Goal: Task Accomplishment & Management: Use online tool/utility

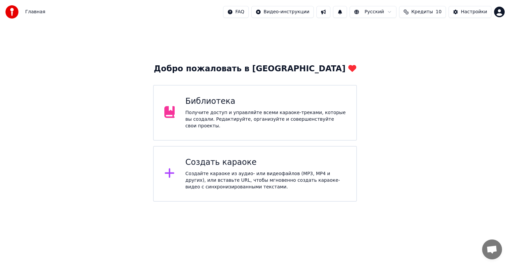
click at [231, 172] on div "Создайте караоке из аудио- или видеофайлов (MP3, MP4 и других), или вставьте UR…" at bounding box center [265, 181] width 160 height 20
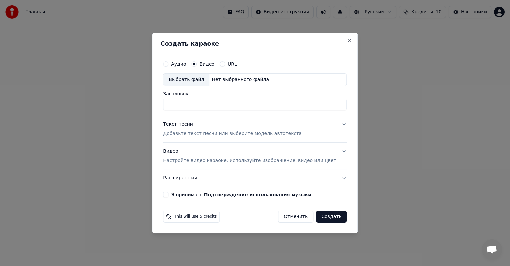
click at [196, 80] on div "Выбрать файл" at bounding box center [186, 80] width 46 height 12
click at [278, 108] on input "**********" at bounding box center [255, 105] width 184 height 12
type input "*"
type input "**********"
click at [206, 134] on p "Добавьте текст песни или выберите модель автотекста" at bounding box center [232, 134] width 139 height 7
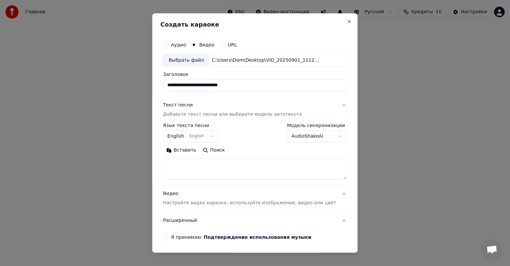
click at [191, 132] on button "English English" at bounding box center [191, 137] width 56 height 12
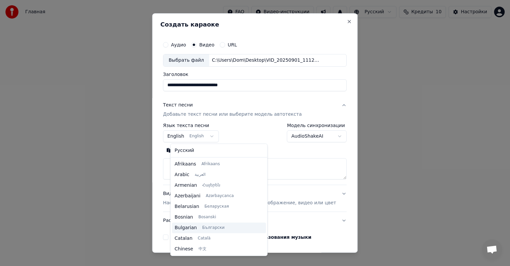
scroll to position [53, 0]
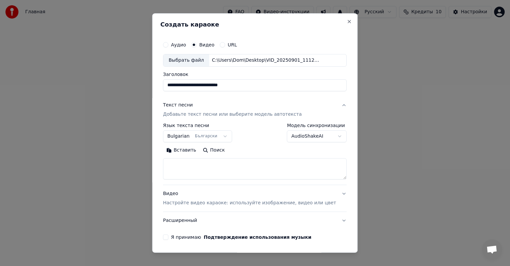
click at [186, 136] on body "**********" at bounding box center [255, 101] width 510 height 202
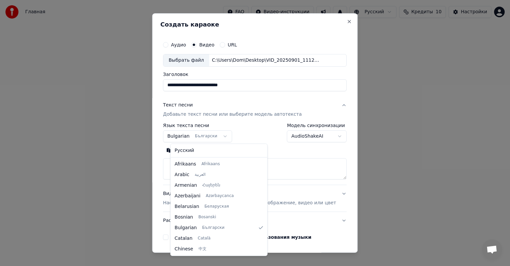
select select "**"
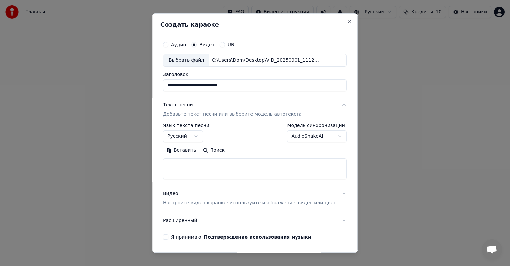
click at [199, 167] on textarea at bounding box center [255, 168] width 184 height 21
paste textarea "**********"
type textarea "**********"
click at [168, 237] on button "Я принимаю Подтверждение использования музыки" at bounding box center [165, 237] width 5 height 5
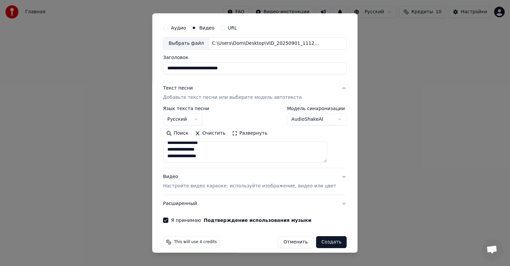
scroll to position [23, 0]
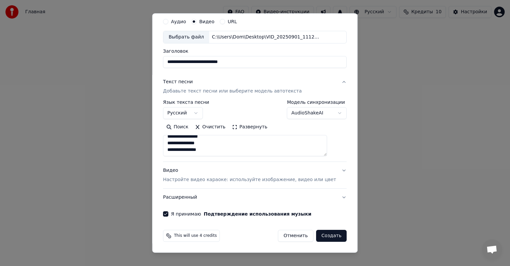
click at [323, 233] on button "Создать" at bounding box center [331, 236] width 31 height 12
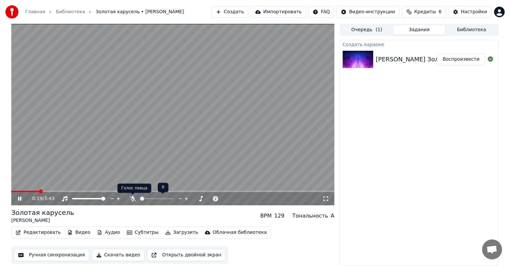
click at [130, 199] on icon at bounding box center [133, 198] width 7 height 5
click at [16, 190] on span at bounding box center [18, 192] width 4 height 4
click at [20, 198] on icon at bounding box center [19, 199] width 3 height 4
click at [19, 200] on icon at bounding box center [20, 199] width 4 height 5
click at [202, 114] on video at bounding box center [172, 115] width 323 height 182
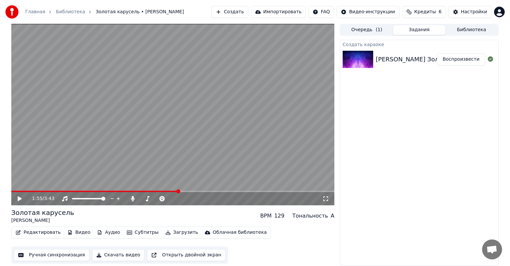
click at [41, 234] on button "Редактировать" at bounding box center [38, 232] width 50 height 9
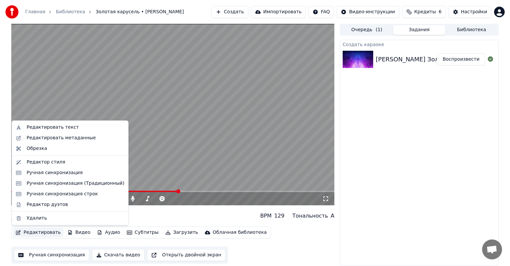
click at [211, 92] on video at bounding box center [172, 115] width 323 height 182
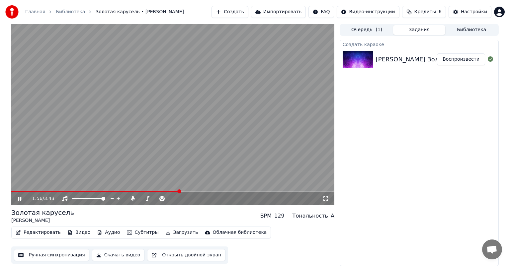
click at [167, 117] on video at bounding box center [172, 115] width 323 height 182
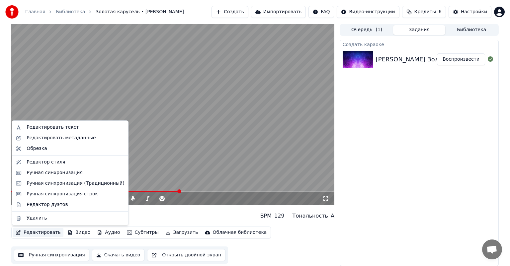
click at [43, 234] on button "Редактировать" at bounding box center [38, 232] width 50 height 9
click at [68, 182] on div "Ручная синхронизация (Традиционный)" at bounding box center [76, 183] width 98 height 7
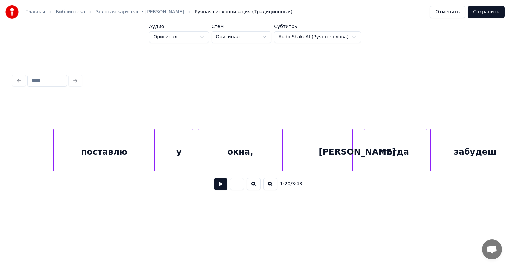
scroll to position [0, 7925]
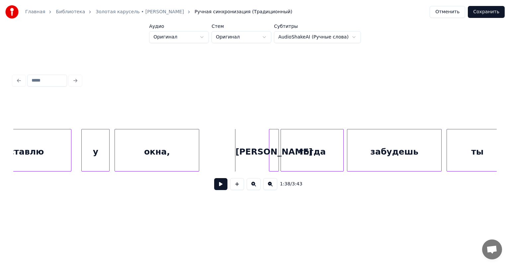
click at [215, 185] on button at bounding box center [220, 184] width 13 height 12
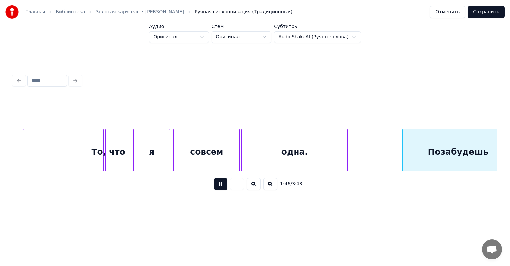
scroll to position [0, 8894]
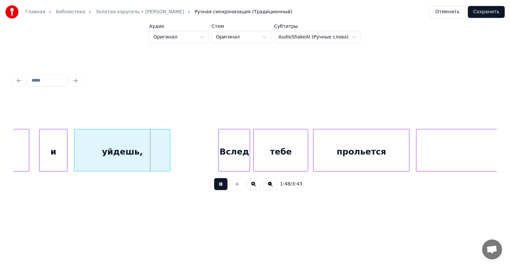
click at [215, 187] on button at bounding box center [220, 184] width 13 height 12
click at [217, 188] on button at bounding box center [220, 184] width 13 height 12
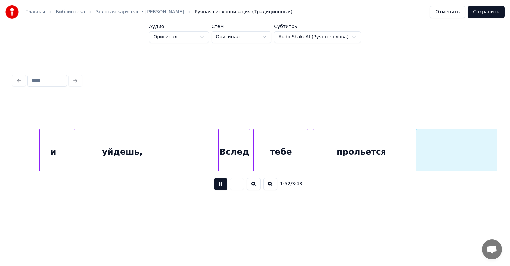
click at [217, 188] on button at bounding box center [220, 184] width 13 height 12
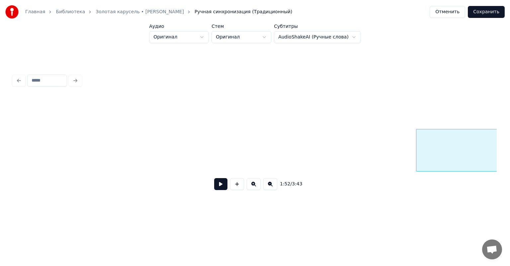
scroll to position [0, 9378]
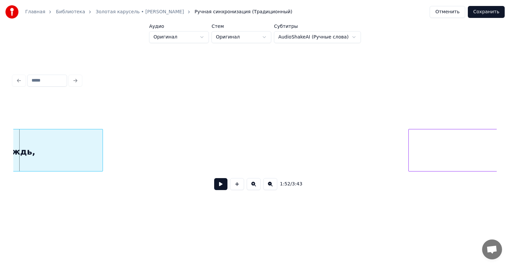
click at [101, 154] on div at bounding box center [102, 151] width 2 height 42
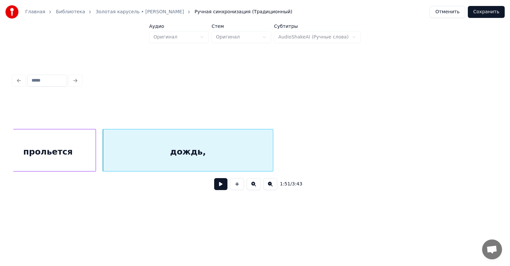
scroll to position [0, 9103]
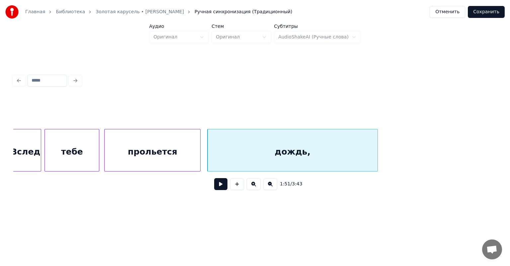
click at [202, 144] on div "дождь, прольется тебе Вслед" at bounding box center [182, 150] width 18544 height 43
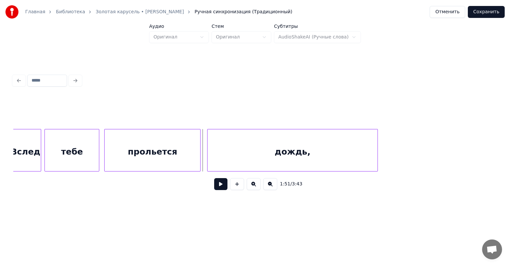
click at [215, 187] on button at bounding box center [220, 184] width 13 height 12
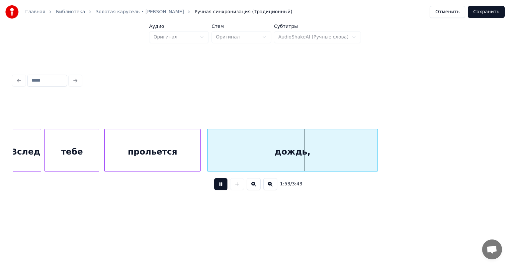
click at [215, 187] on button at bounding box center [220, 184] width 13 height 12
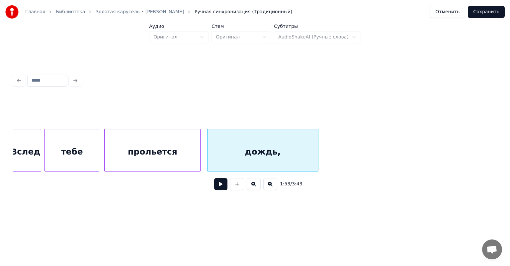
click at [317, 149] on div at bounding box center [317, 151] width 2 height 42
click at [489, 13] on button "Сохранить" at bounding box center [486, 12] width 37 height 12
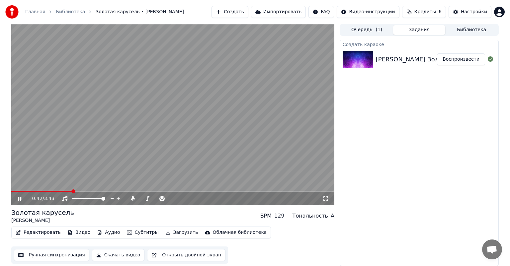
click at [72, 192] on span at bounding box center [172, 191] width 323 height 1
click at [114, 191] on span at bounding box center [172, 191] width 323 height 1
click at [155, 192] on span at bounding box center [172, 191] width 323 height 1
click at [36, 233] on button "Редактировать" at bounding box center [38, 232] width 50 height 9
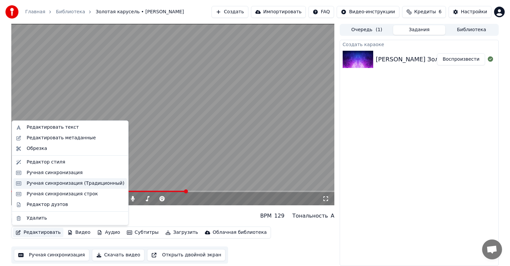
click at [106, 184] on div "Ручная синхронизация (Традиционный)" at bounding box center [76, 183] width 98 height 7
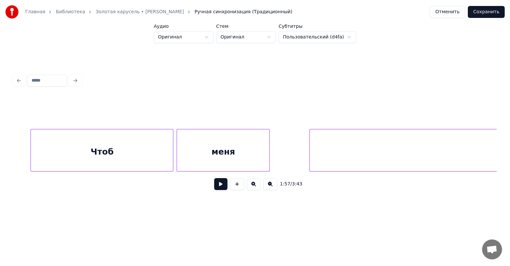
scroll to position [0, 10688]
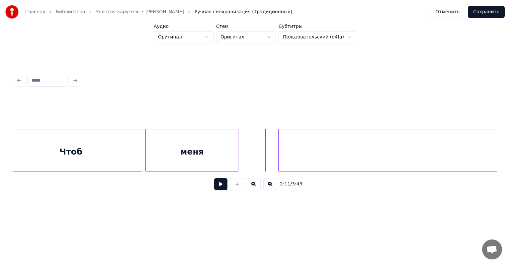
click at [219, 186] on button at bounding box center [220, 184] width 13 height 12
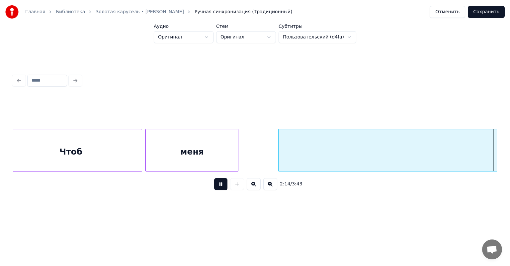
scroll to position [0, 11172]
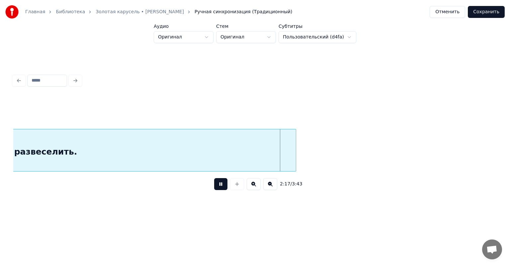
click at [219, 187] on button at bounding box center [220, 184] width 13 height 12
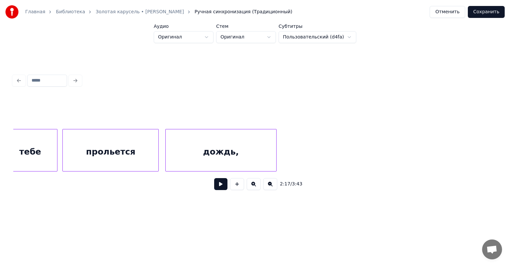
scroll to position [0, 9124]
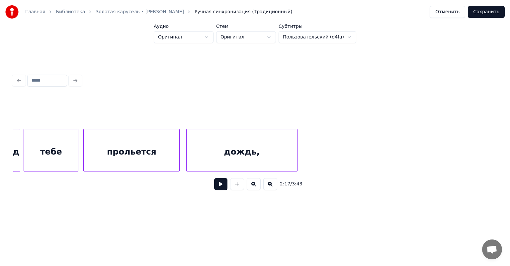
click at [326, 136] on div "дождь, прольется тебе Вслед" at bounding box center [161, 150] width 18544 height 43
click at [216, 186] on button at bounding box center [220, 184] width 13 height 12
click at [215, 186] on button at bounding box center [220, 184] width 13 height 12
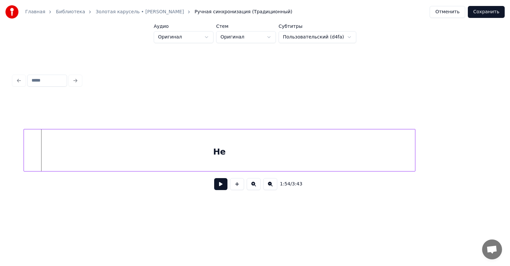
scroll to position [0, 9515]
click at [71, 150] on div "Не" at bounding box center [244, 152] width 391 height 45
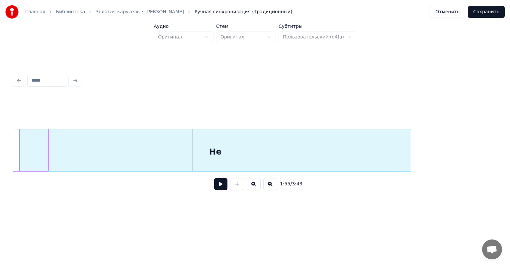
scroll to position [0, 9369]
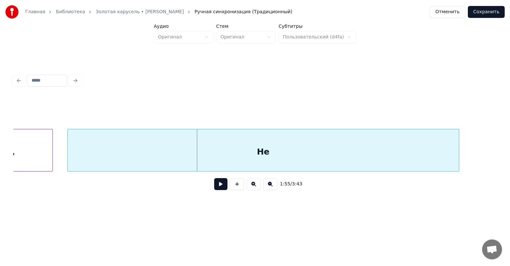
click at [227, 156] on div "Не" at bounding box center [263, 152] width 391 height 45
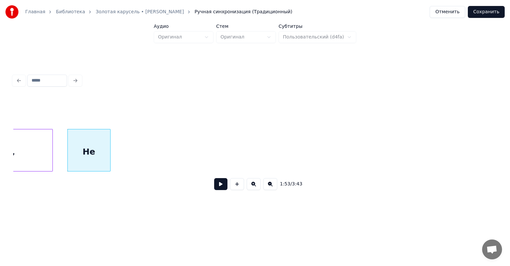
click at [108, 151] on div at bounding box center [109, 151] width 2 height 42
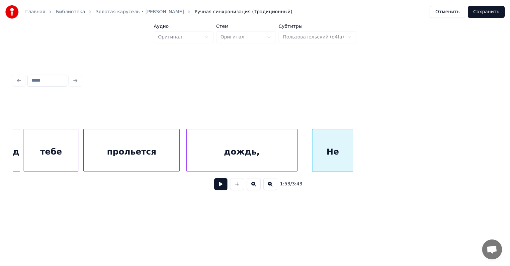
scroll to position [0, 9040]
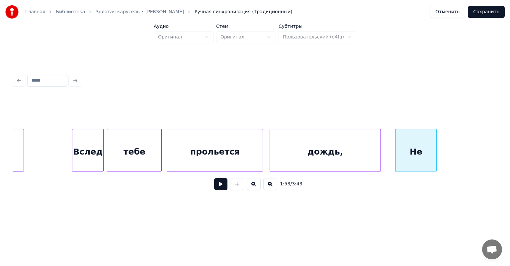
click at [53, 145] on div "Не дождь, прольется тебе Вслед уйдешь," at bounding box center [245, 150] width 18544 height 43
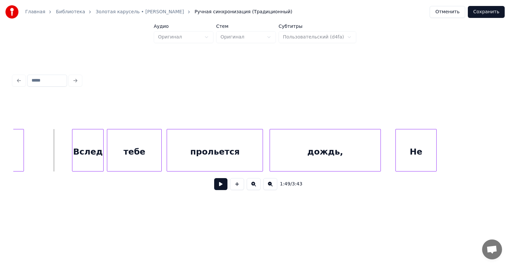
click at [214, 185] on button at bounding box center [220, 184] width 13 height 12
click at [214, 187] on button at bounding box center [220, 184] width 13 height 12
click at [433, 146] on div at bounding box center [434, 151] width 2 height 42
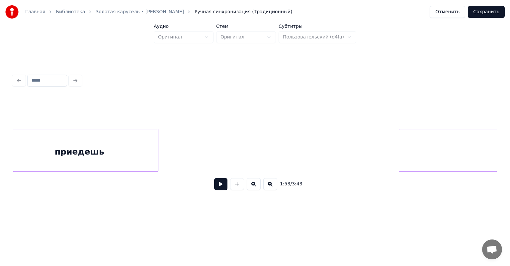
scroll to position [0, 9958]
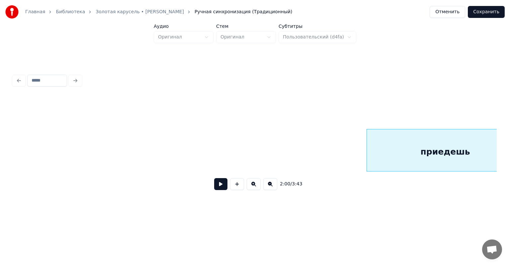
scroll to position [0, 9650]
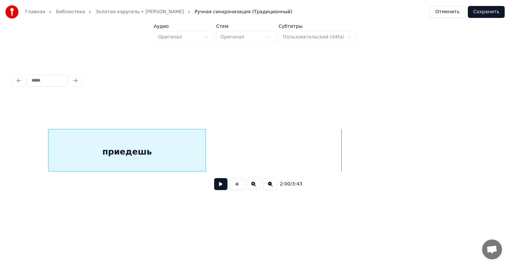
click at [85, 148] on div "приедешь" at bounding box center [127, 152] width 157 height 45
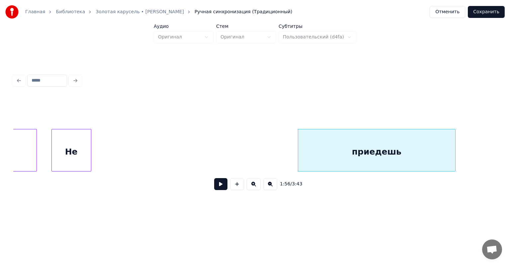
scroll to position [0, 9364]
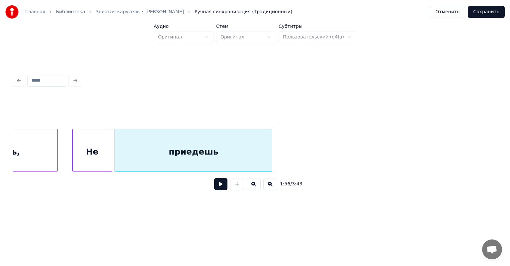
click at [159, 148] on div "приедешь" at bounding box center [193, 152] width 157 height 45
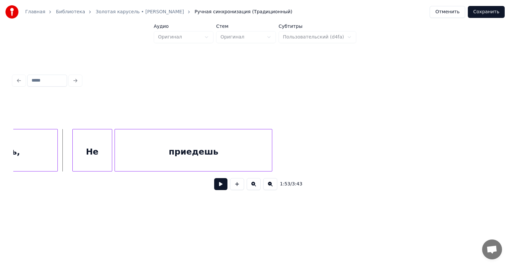
click at [214, 186] on button at bounding box center [220, 184] width 13 height 12
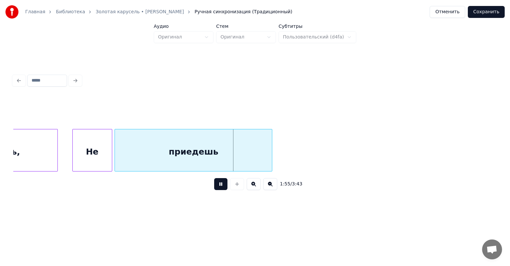
click at [214, 186] on button at bounding box center [220, 184] width 13 height 12
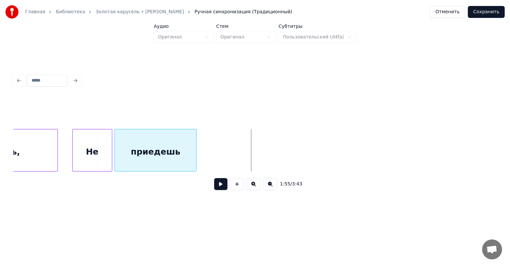
click at [195, 152] on div at bounding box center [195, 151] width 2 height 42
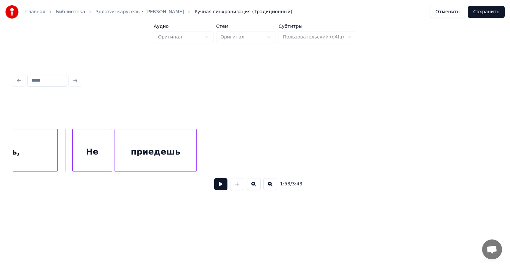
click at [207, 183] on div "1:53 / 3:43" at bounding box center [255, 184] width 473 height 15
click at [214, 184] on button at bounding box center [220, 184] width 13 height 12
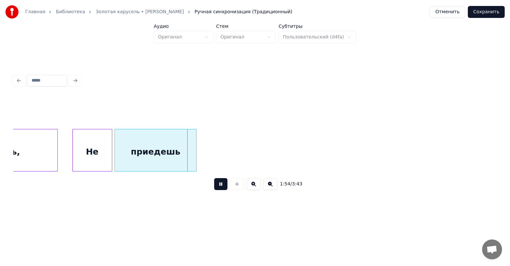
click at [214, 184] on button at bounding box center [220, 184] width 13 height 12
click at [108, 148] on div at bounding box center [108, 151] width 2 height 42
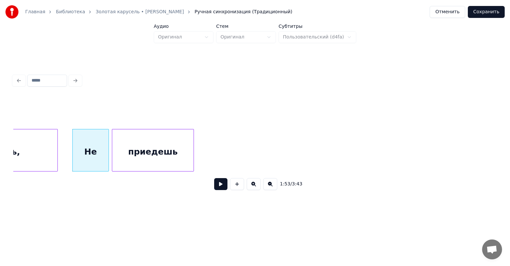
click at [130, 147] on div "приедешь" at bounding box center [152, 152] width 81 height 45
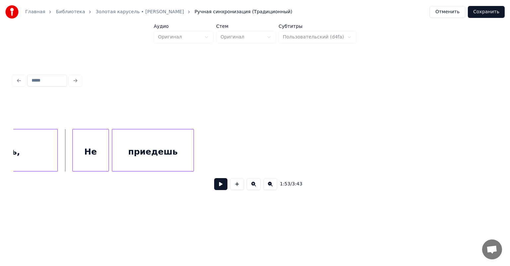
click at [216, 184] on button at bounding box center [220, 184] width 13 height 12
click at [217, 187] on button at bounding box center [220, 184] width 13 height 12
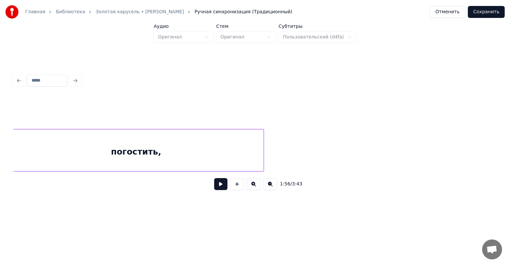
scroll to position [0, 10006]
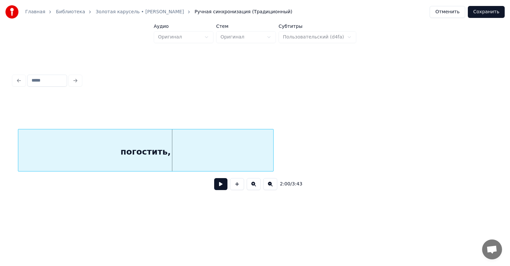
scroll to position [0, 9868]
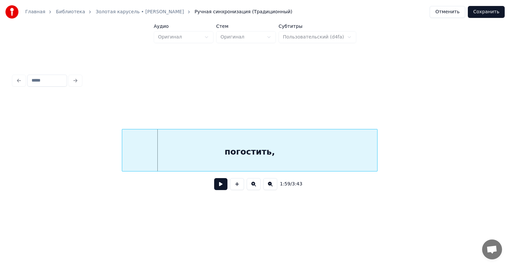
click at [167, 138] on div "погостить," at bounding box center [249, 152] width 255 height 45
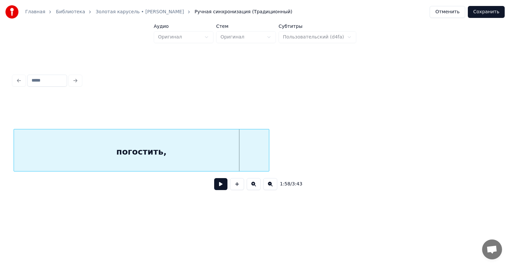
scroll to position [0, 9631]
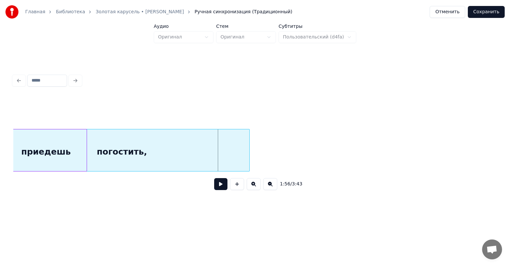
scroll to position [0, 9449]
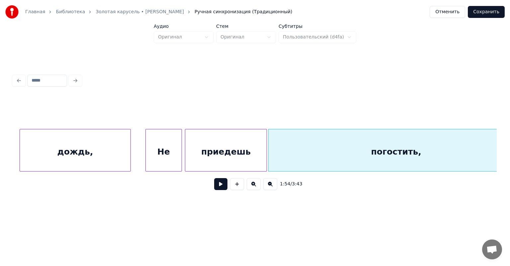
scroll to position [0, 9238]
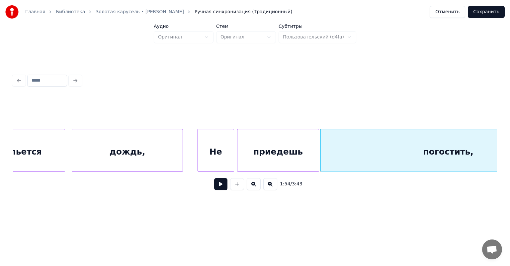
click at [190, 149] on div "погостить, приедешь Не дождь, прольется" at bounding box center [47, 150] width 18544 height 43
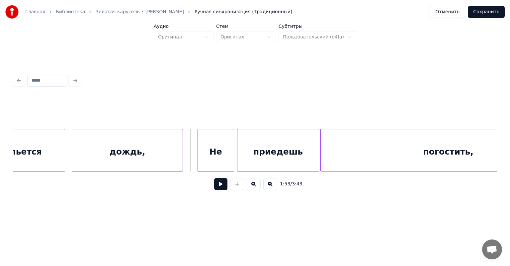
click at [214, 186] on button at bounding box center [220, 184] width 13 height 12
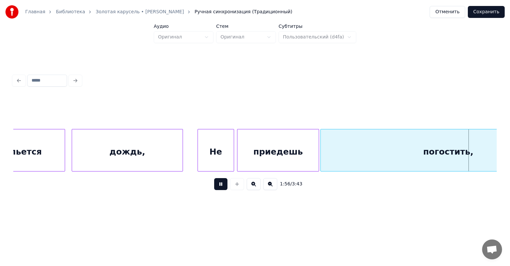
click at [214, 186] on button at bounding box center [220, 184] width 13 height 12
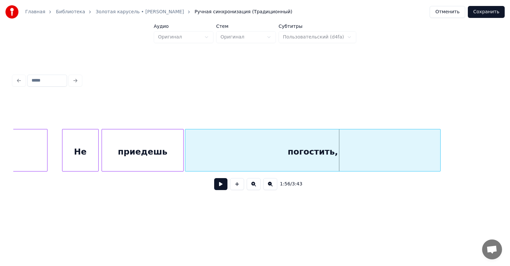
scroll to position [0, 9385]
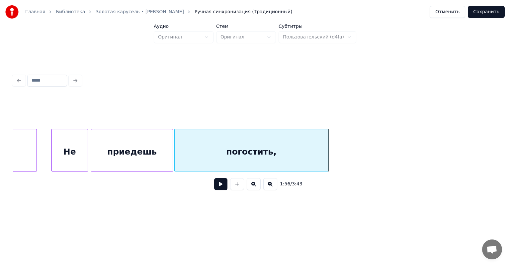
click at [327, 159] on div at bounding box center [327, 151] width 2 height 42
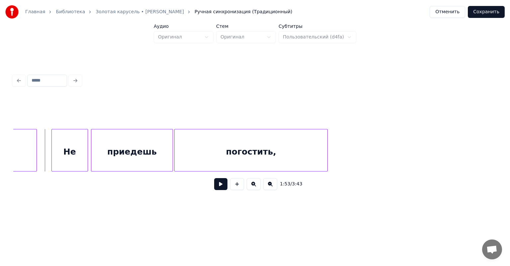
click at [214, 185] on button at bounding box center [220, 184] width 13 height 12
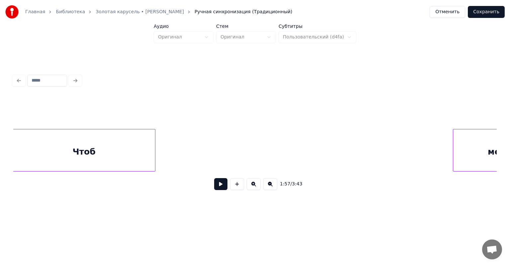
scroll to position [0, 10380]
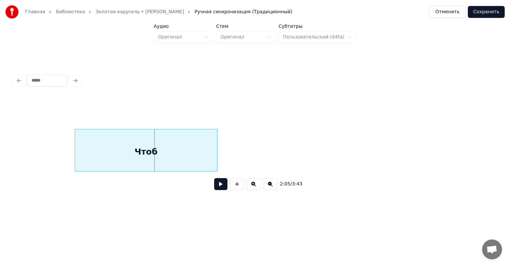
scroll to position [0, 10242]
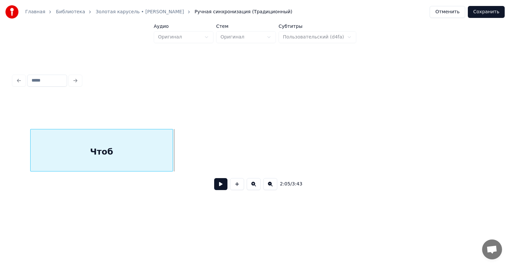
click at [11, 150] on div "2:05 / 3:43" at bounding box center [255, 134] width 489 height 132
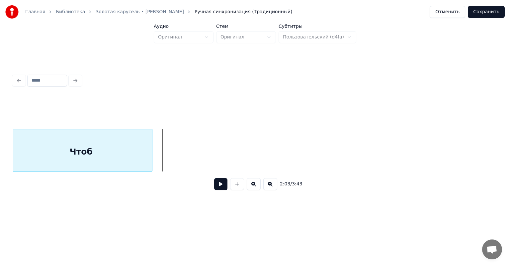
scroll to position [0, 10100]
click at [7, 151] on div "Главная Библиотека Золотая карусель • [PERSON_NAME] Ручная синхронизация (Тради…" at bounding box center [255, 107] width 510 height 214
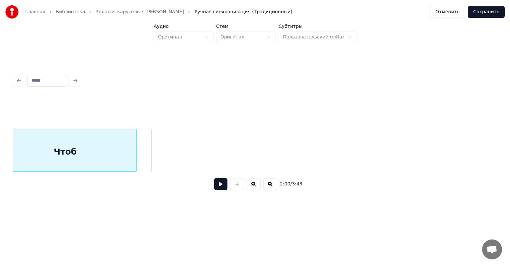
scroll to position [0, 9826]
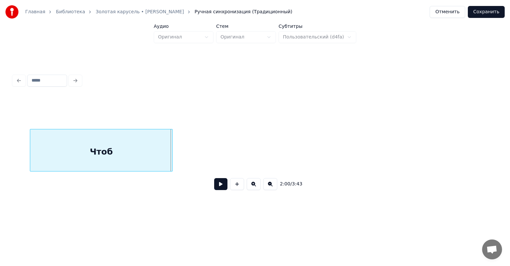
click at [13, 147] on div "2:00 / 3:43" at bounding box center [255, 134] width 489 height 132
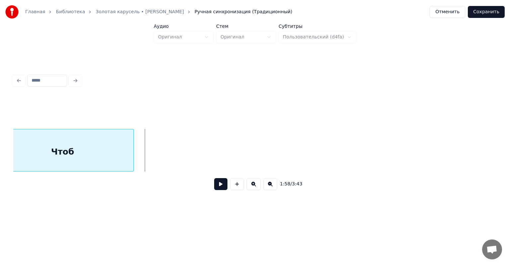
scroll to position [0, 9682]
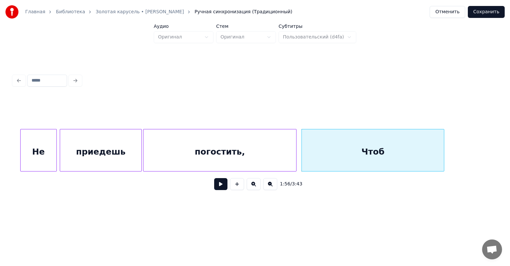
scroll to position [0, 9395]
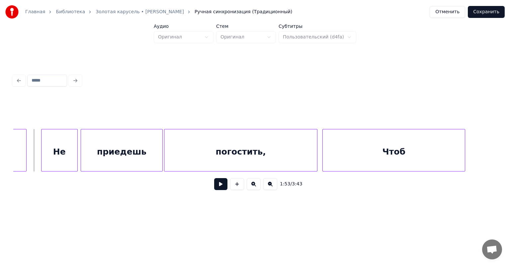
click at [214, 187] on button at bounding box center [220, 184] width 13 height 12
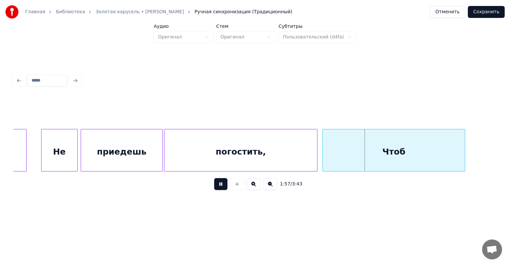
click at [214, 187] on button at bounding box center [220, 184] width 13 height 12
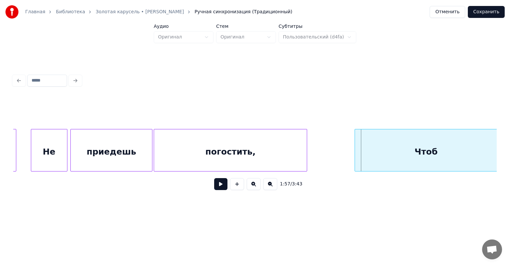
scroll to position [0, 9406]
click at [395, 149] on div "Чтоб" at bounding box center [426, 152] width 142 height 45
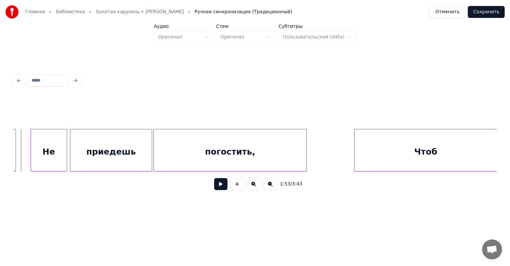
click at [214, 187] on button at bounding box center [220, 184] width 13 height 12
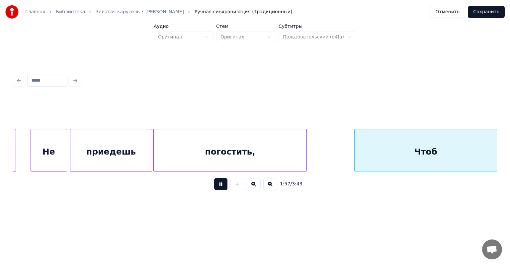
click at [214, 187] on button at bounding box center [220, 184] width 13 height 12
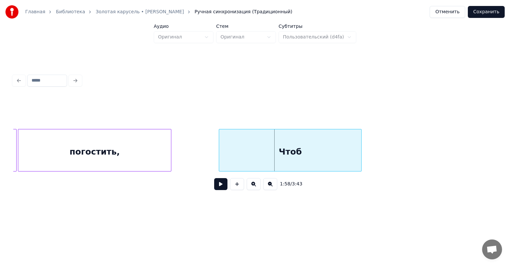
scroll to position [0, 9562]
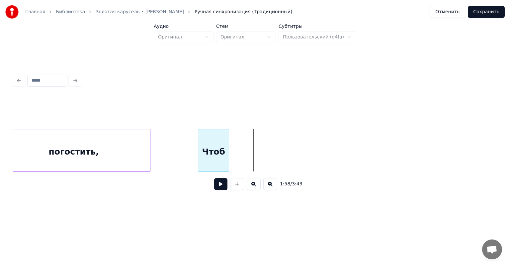
click at [229, 162] on div at bounding box center [228, 151] width 2 height 42
click at [216, 184] on button at bounding box center [220, 184] width 13 height 12
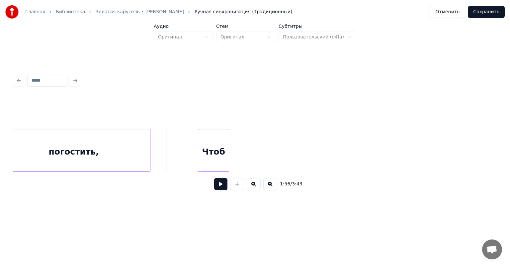
click at [215, 185] on button at bounding box center [220, 184] width 13 height 12
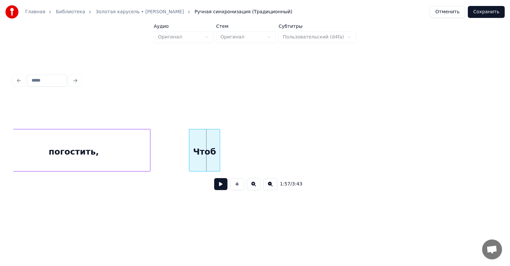
click at [204, 154] on div "Чтоб" at bounding box center [204, 152] width 31 height 45
click at [219, 184] on button at bounding box center [220, 184] width 13 height 12
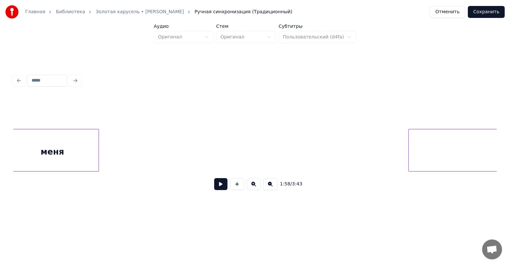
scroll to position [0, 10546]
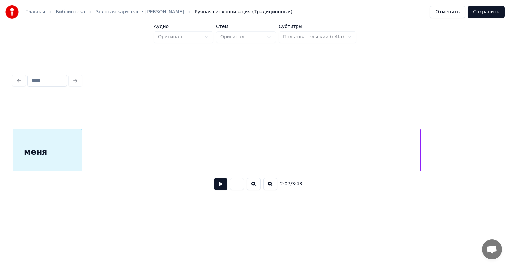
scroll to position [0, 10479]
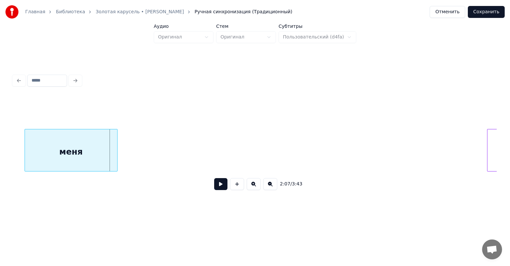
click at [11, 143] on div "2:07 / 3:43" at bounding box center [255, 134] width 489 height 132
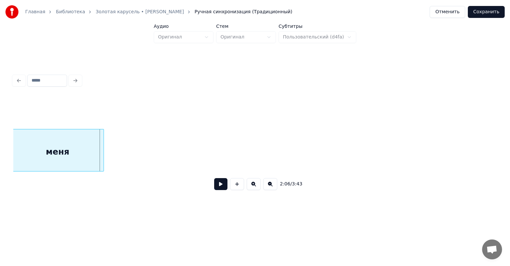
scroll to position [0, 10401]
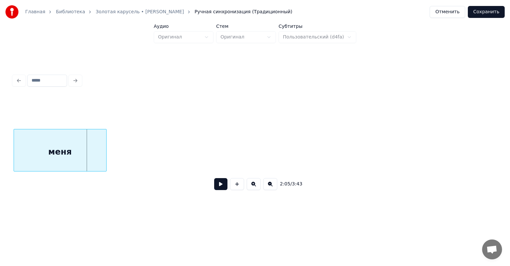
scroll to position [0, 10316]
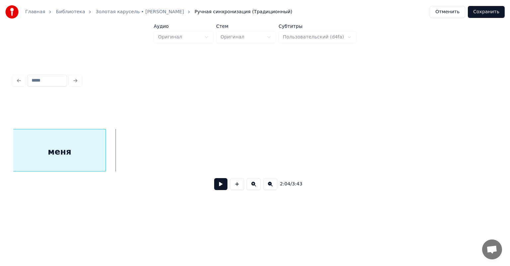
scroll to position [0, 10233]
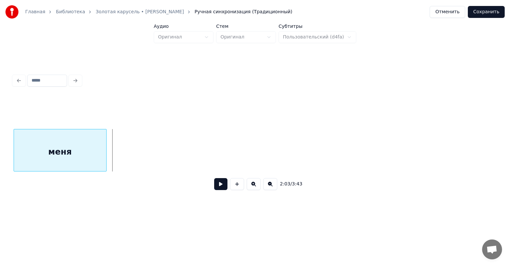
scroll to position [0, 10142]
click at [9, 147] on div "Главная Библиотека Золотая карусель • [PERSON_NAME] Ручная синхронизация (Тради…" at bounding box center [255, 107] width 510 height 214
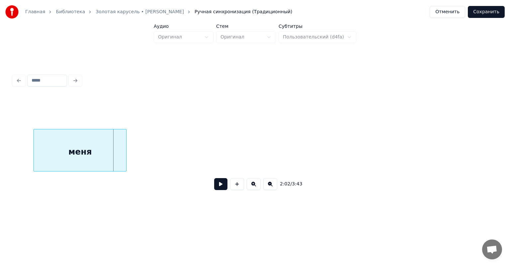
click at [10, 143] on div "Главная Библиотека Золотая карусель • [PERSON_NAME] Ручная синхронизация (Тради…" at bounding box center [255, 107] width 510 height 214
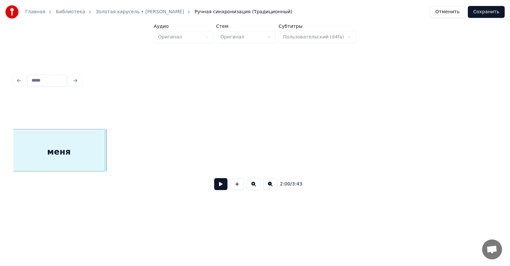
scroll to position [0, 9889]
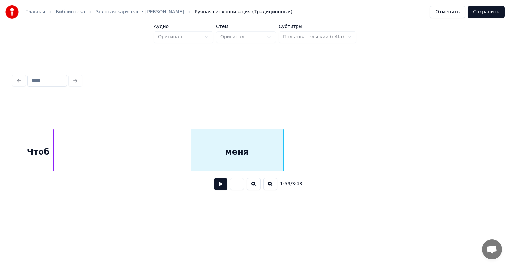
scroll to position [0, 9677]
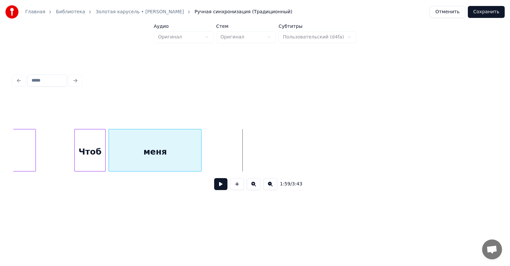
click at [150, 151] on div "меня" at bounding box center [155, 152] width 92 height 45
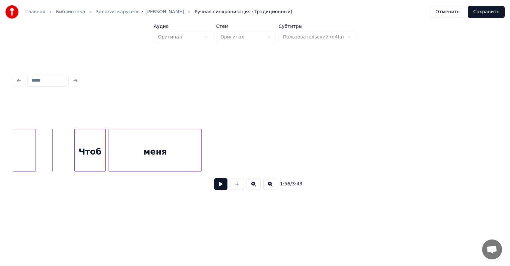
click at [215, 189] on button at bounding box center [220, 184] width 13 height 12
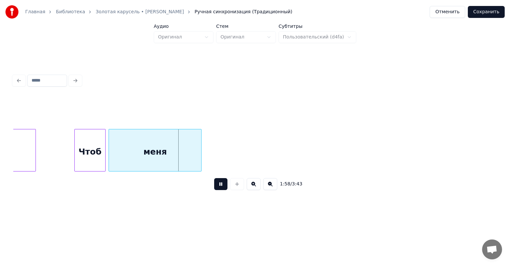
click at [216, 188] on button at bounding box center [220, 184] width 13 height 12
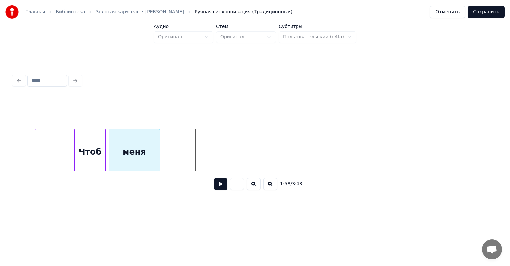
click at [159, 158] on div at bounding box center [159, 151] width 2 height 42
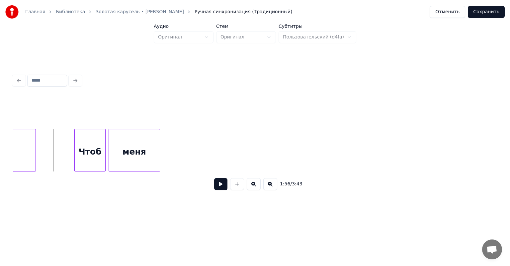
click at [215, 187] on button at bounding box center [220, 184] width 13 height 12
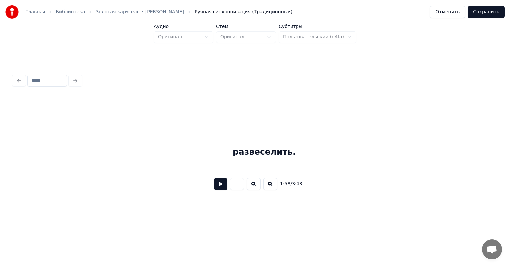
scroll to position [0, 10681]
click at [67, 148] on div "развеселить." at bounding box center [267, 152] width 501 height 45
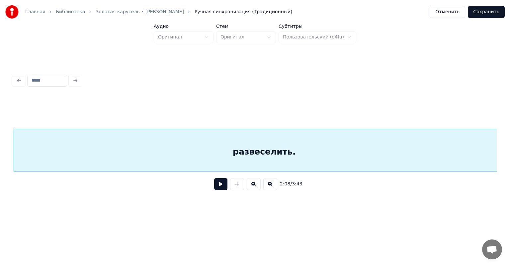
scroll to position [0, 10803]
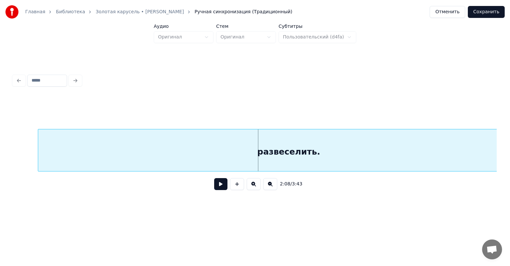
click at [51, 152] on div "развеселить." at bounding box center [288, 152] width 501 height 45
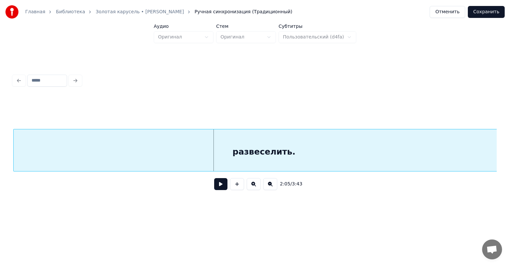
click at [33, 144] on div "развеселить." at bounding box center [264, 152] width 501 height 45
click at [35, 141] on div "развеселить." at bounding box center [264, 152] width 501 height 45
click at [47, 147] on div "развеселить." at bounding box center [263, 152] width 501 height 45
click at [84, 146] on div "развеселить." at bounding box center [261, 152] width 501 height 45
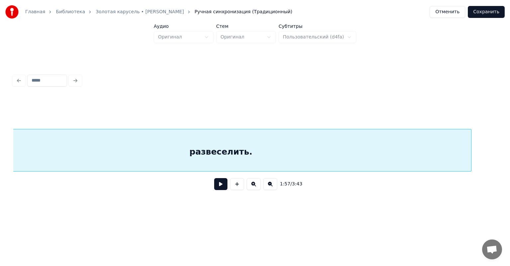
click at [204, 148] on div "развеселить." at bounding box center [220, 152] width 501 height 45
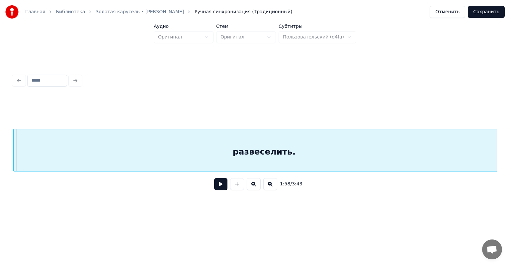
scroll to position [0, 9833]
click at [248, 153] on div "развеселить." at bounding box center [249, 152] width 501 height 45
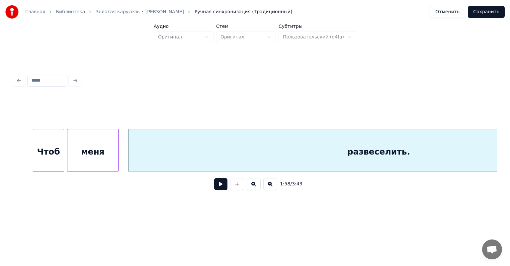
scroll to position [0, 9677]
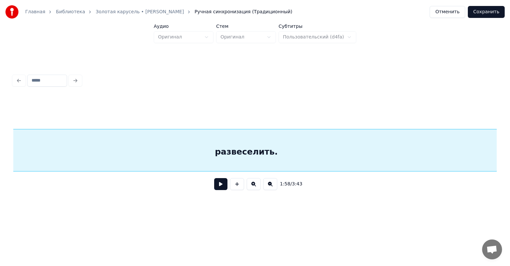
click at [238, 150] on div "развеселить." at bounding box center [246, 152] width 501 height 45
click at [323, 146] on div "развеселить." at bounding box center [264, 152] width 501 height 45
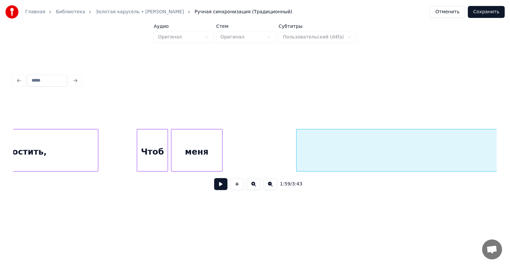
scroll to position [0, 9645]
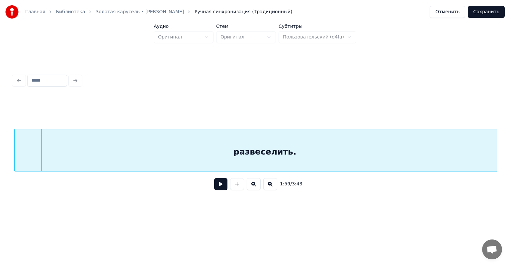
click at [337, 152] on div "развеселить." at bounding box center [265, 152] width 501 height 45
click at [295, 143] on div "развеселить." at bounding box center [264, 152] width 501 height 45
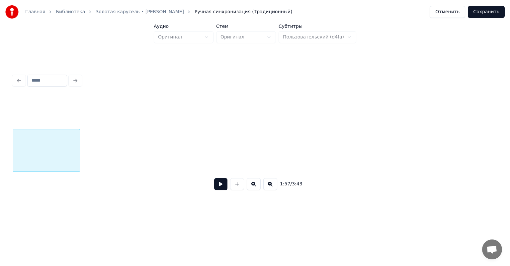
scroll to position [0, 9979]
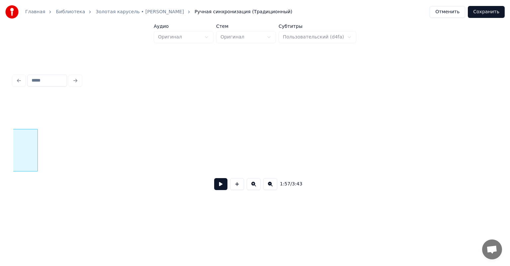
click at [36, 147] on div at bounding box center [37, 151] width 2 height 42
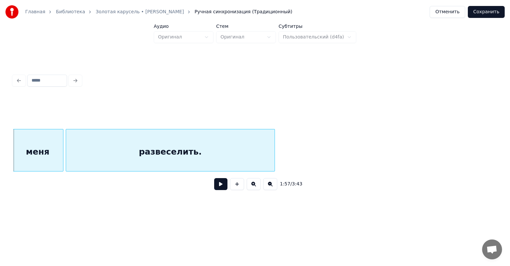
click at [207, 143] on div "развеселить." at bounding box center [170, 152] width 209 height 45
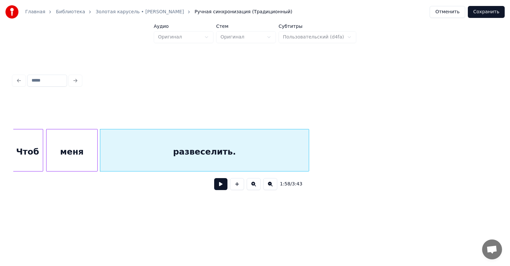
scroll to position [0, 9583]
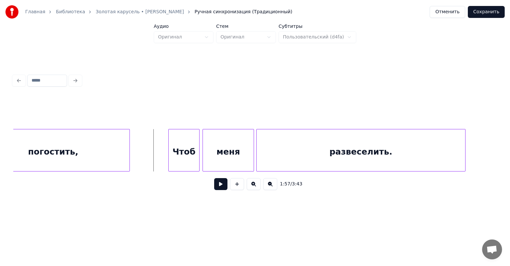
click at [222, 187] on button at bounding box center [220, 184] width 13 height 12
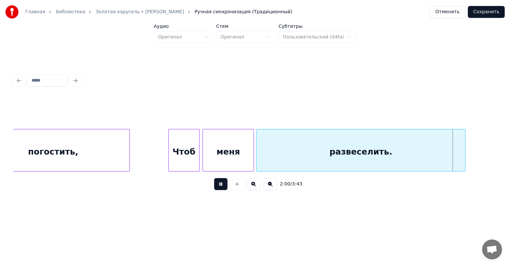
click at [223, 187] on button at bounding box center [220, 184] width 13 height 12
click at [217, 188] on button at bounding box center [220, 184] width 13 height 12
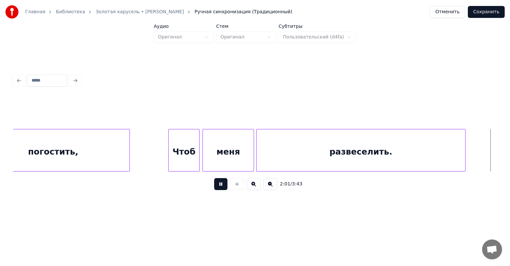
scroll to position [0, 10067]
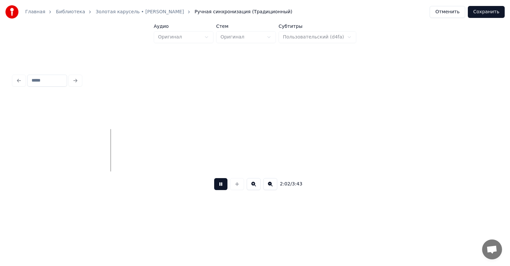
click at [215, 186] on button at bounding box center [220, 184] width 13 height 12
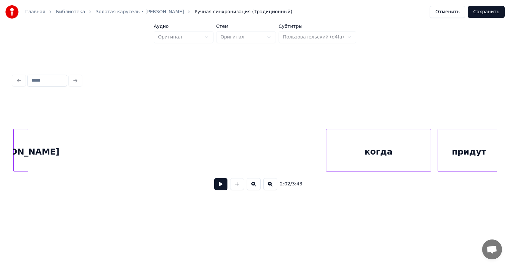
scroll to position [0, 12264]
click at [9, 158] on div "Главная Библиотека Золотая карусель • [PERSON_NAME] Ручная синхронизация (Тради…" at bounding box center [255, 107] width 510 height 214
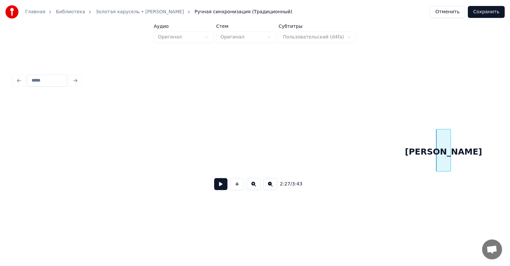
scroll to position [0, 11839]
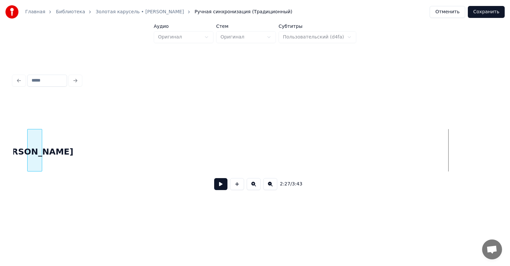
click at [31, 169] on div "[PERSON_NAME]" at bounding box center [255, 150] width 484 height 43
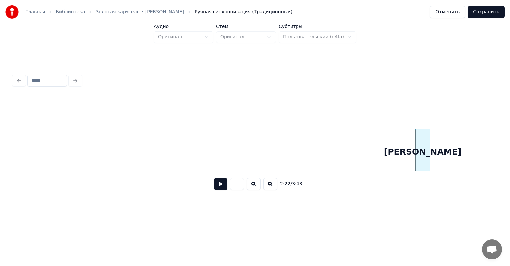
scroll to position [0, 11427]
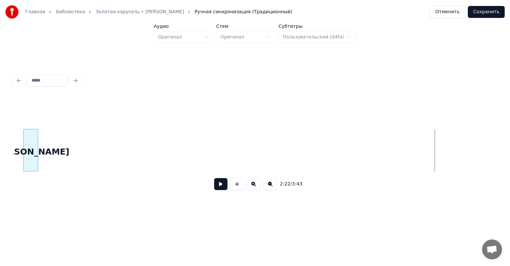
click at [30, 156] on div "[PERSON_NAME]" at bounding box center [31, 152] width 14 height 45
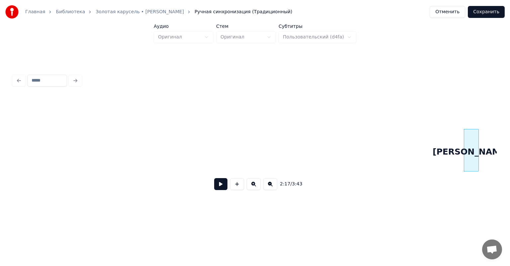
scroll to position [0, 10975]
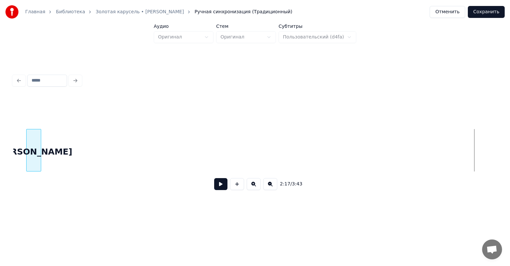
click at [35, 174] on div "2:17 / 3:43" at bounding box center [255, 146] width 484 height 101
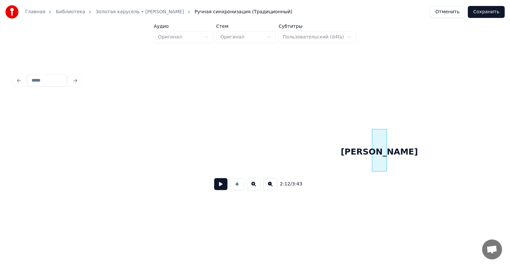
scroll to position [0, 10616]
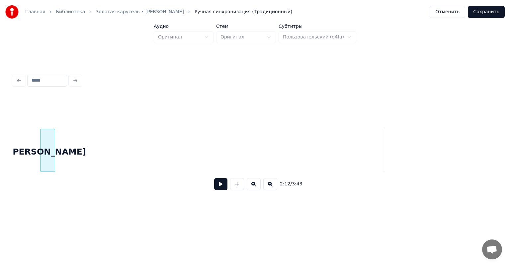
click at [45, 159] on div "[PERSON_NAME]" at bounding box center [48, 152] width 14 height 45
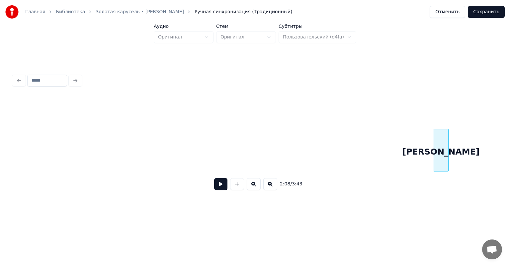
scroll to position [0, 10218]
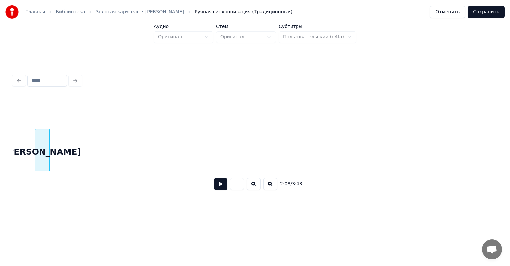
click at [37, 178] on div "2:08 / 3:43" at bounding box center [255, 146] width 484 height 101
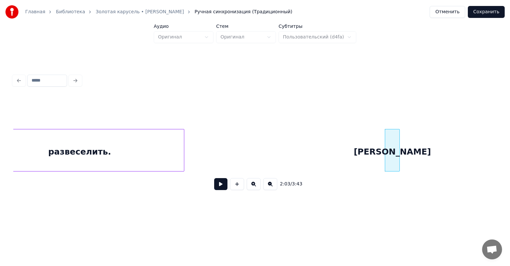
scroll to position [0, 9859]
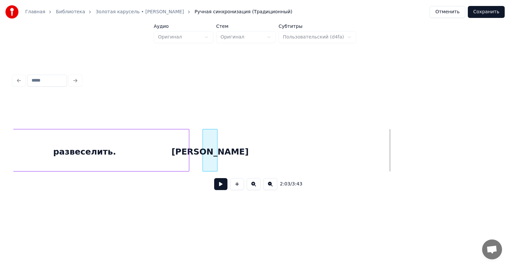
click at [211, 166] on div "[PERSON_NAME]" at bounding box center [210, 152] width 14 height 45
click at [215, 187] on button at bounding box center [220, 184] width 13 height 12
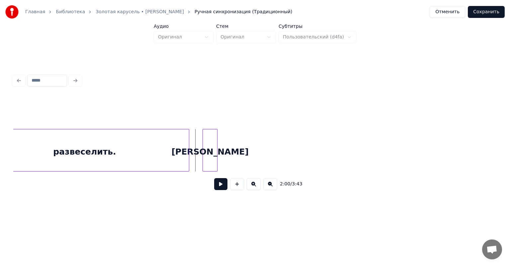
click at [214, 183] on button at bounding box center [220, 184] width 13 height 12
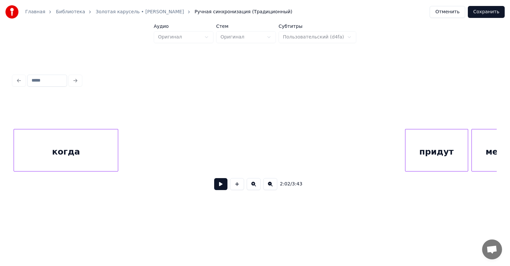
scroll to position [0, 12292]
click at [6, 158] on div "Главная Библиотека Золотая карусель • [PERSON_NAME] Ручная синхронизация (Тради…" at bounding box center [255, 107] width 510 height 214
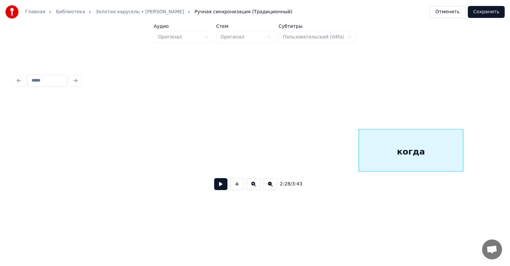
scroll to position [0, 11947]
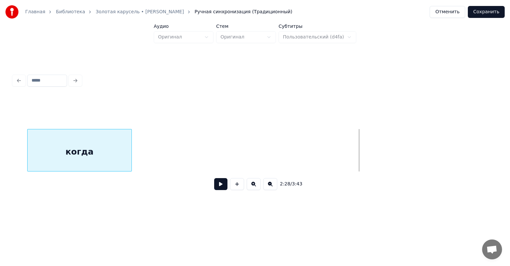
click at [78, 158] on div "когда" at bounding box center [80, 152] width 104 height 45
click at [85, 148] on div "когда" at bounding box center [71, 152] width 104 height 45
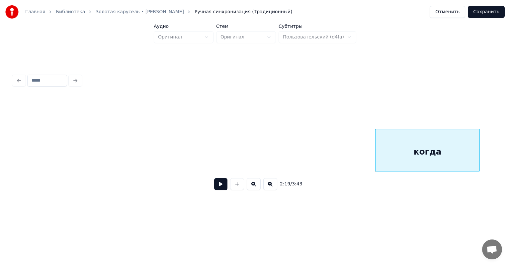
scroll to position [0, 11239]
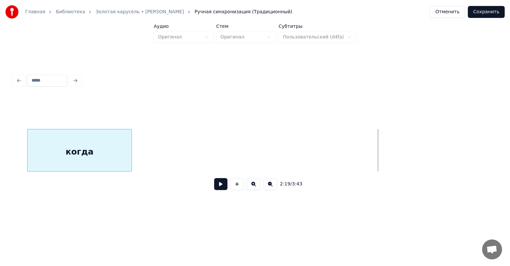
click at [112, 143] on div "когда" at bounding box center [80, 152] width 104 height 45
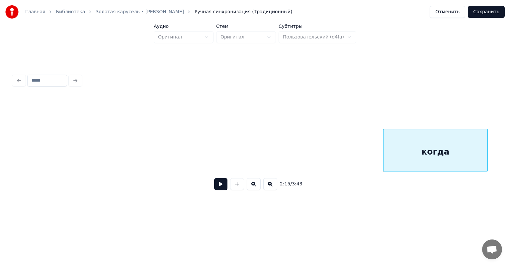
scroll to position [0, 10881]
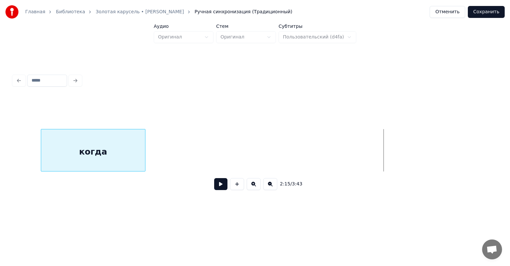
click at [83, 147] on div "когда" at bounding box center [93, 152] width 104 height 45
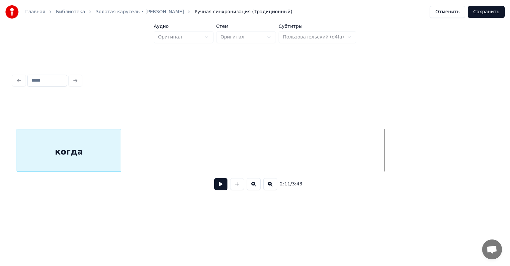
scroll to position [0, 10521]
click at [63, 162] on div "когда" at bounding box center [73, 152] width 104 height 45
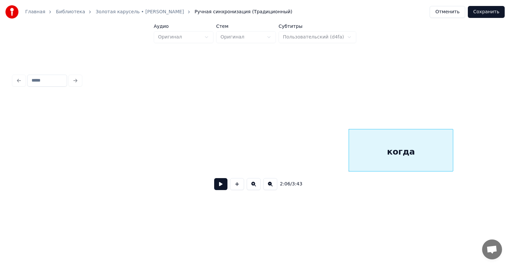
scroll to position [0, 10175]
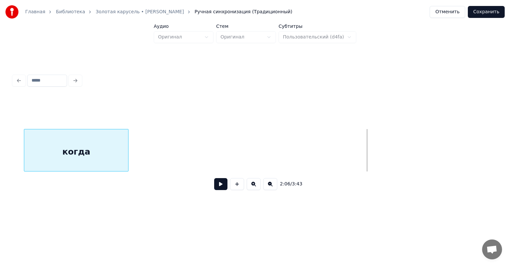
click at [83, 166] on div "когда" at bounding box center [76, 152] width 104 height 45
click at [13, 171] on div "2:02 / 3:43" at bounding box center [255, 134] width 489 height 132
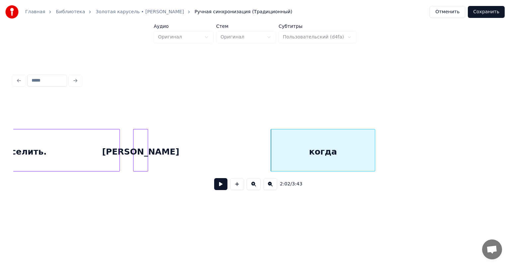
scroll to position [0, 9909]
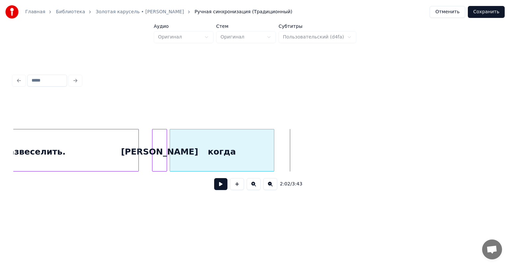
click at [220, 158] on div "когда" at bounding box center [222, 152] width 104 height 45
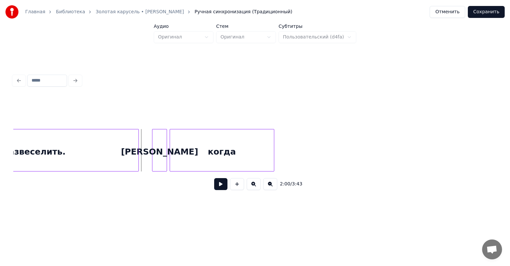
click at [214, 190] on button at bounding box center [220, 184] width 13 height 12
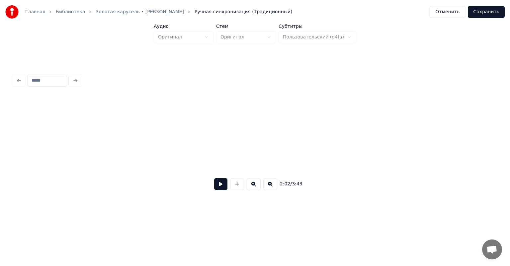
scroll to position [0, 11731]
click at [369, 175] on div "2:24 / 3:43" at bounding box center [255, 146] width 484 height 101
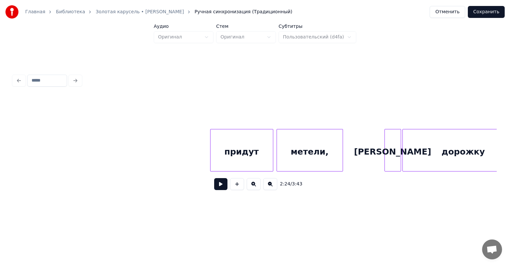
scroll to position [0, 12544]
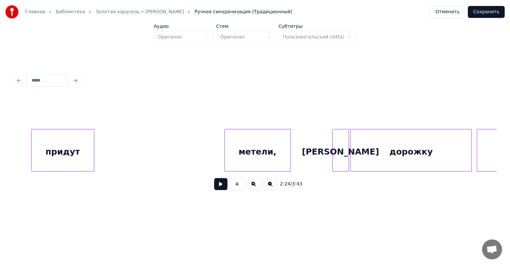
click at [68, 144] on div "придут" at bounding box center [63, 152] width 62 height 45
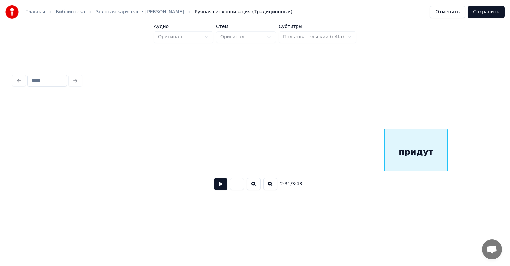
scroll to position [0, 12146]
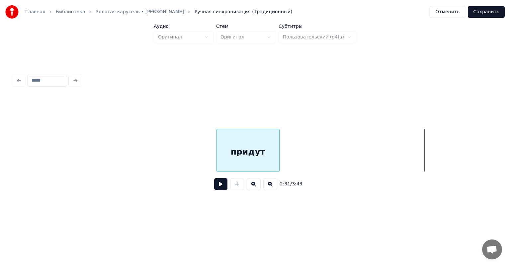
click at [217, 156] on div "придут" at bounding box center [248, 152] width 62 height 45
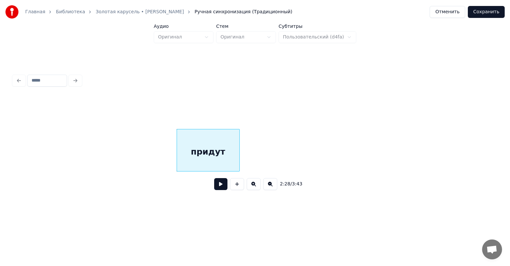
drag, startPoint x: 112, startPoint y: 156, endPoint x: 102, endPoint y: 156, distance: 9.3
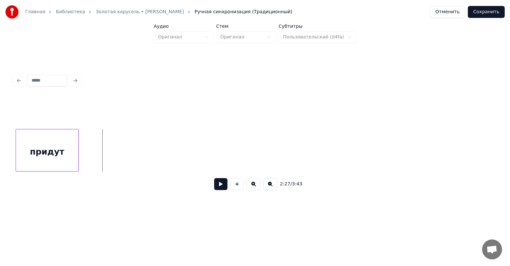
click at [41, 152] on div "придут" at bounding box center [47, 152] width 62 height 45
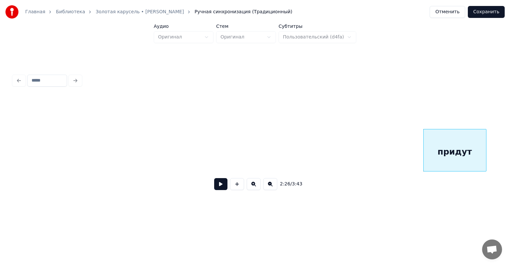
scroll to position [0, 11725]
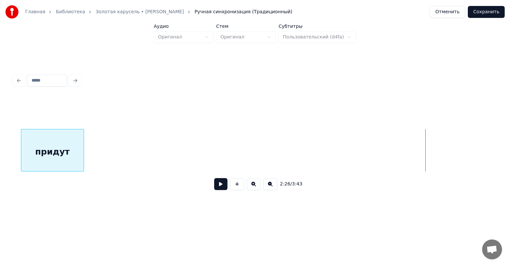
click at [65, 165] on div "придут" at bounding box center [52, 152] width 62 height 45
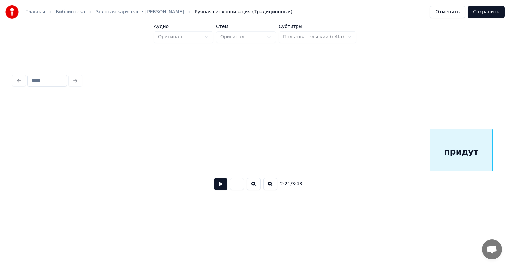
scroll to position [0, 11313]
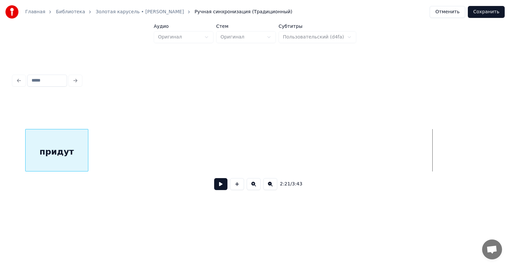
click at [55, 160] on div "придут" at bounding box center [57, 152] width 62 height 45
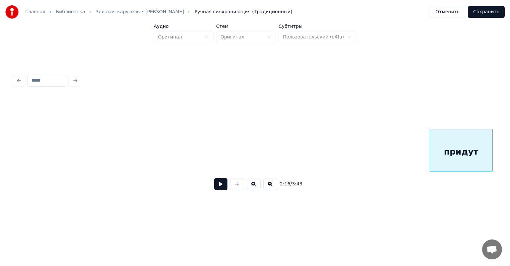
scroll to position [0, 10901]
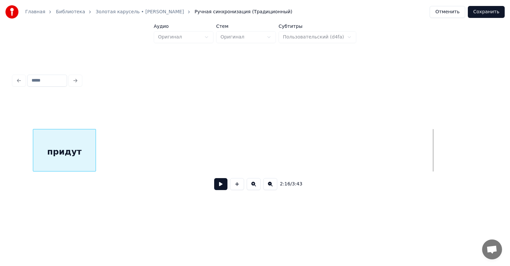
click at [63, 154] on div "придут" at bounding box center [64, 152] width 62 height 45
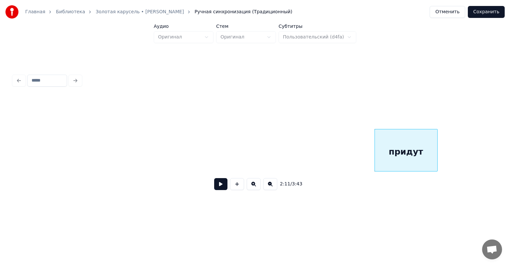
scroll to position [0, 10503]
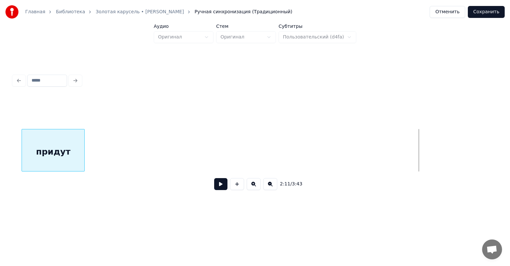
click at [50, 159] on div "придут" at bounding box center [53, 152] width 62 height 45
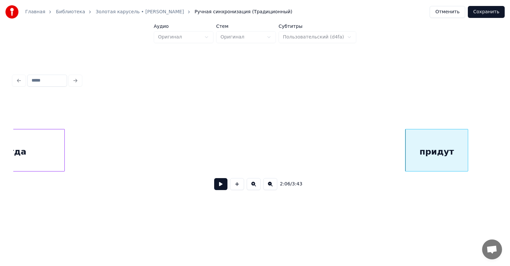
scroll to position [0, 10117]
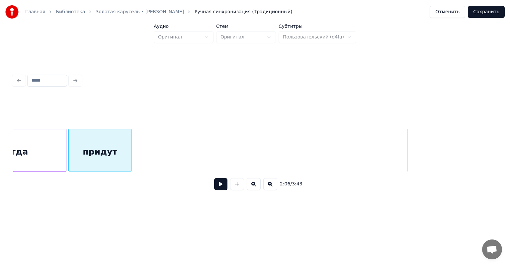
click at [105, 165] on div "придут" at bounding box center [100, 152] width 62 height 45
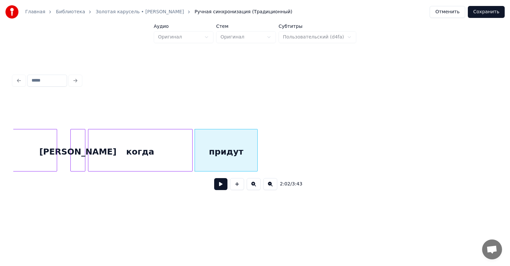
scroll to position [0, 9945]
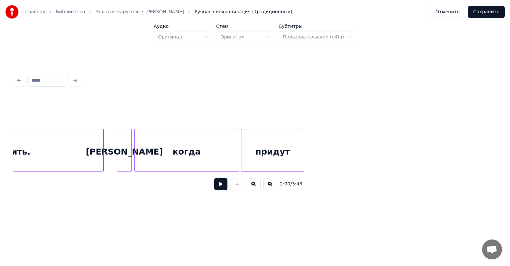
click at [214, 188] on button at bounding box center [220, 184] width 13 height 12
click at [219, 185] on button at bounding box center [220, 184] width 13 height 12
click at [278, 142] on div "придут" at bounding box center [273, 152] width 62 height 45
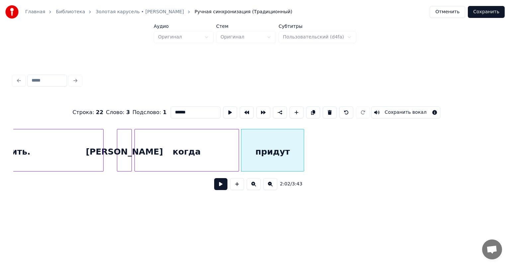
click at [171, 109] on input "******" at bounding box center [196, 113] width 50 height 12
click at [174, 112] on input "*******" at bounding box center [196, 113] width 50 height 12
type input "******"
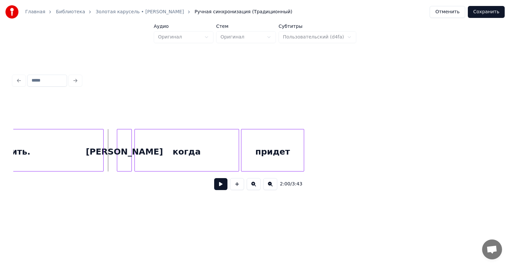
click at [214, 188] on button at bounding box center [220, 184] width 13 height 12
click at [214, 187] on button at bounding box center [220, 184] width 13 height 12
click at [321, 150] on div at bounding box center [321, 151] width 2 height 42
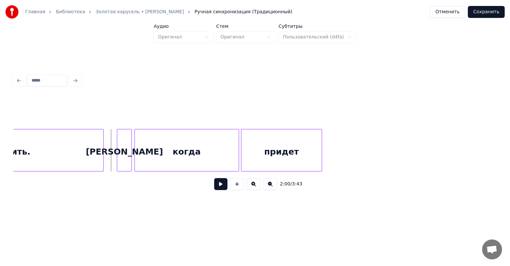
click at [217, 188] on button at bounding box center [220, 184] width 13 height 12
click at [221, 188] on button at bounding box center [220, 184] width 13 height 12
click at [319, 150] on div at bounding box center [320, 151] width 2 height 42
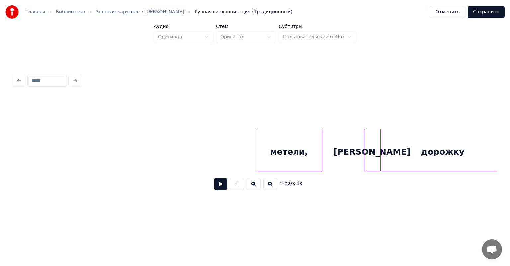
scroll to position [0, 12523]
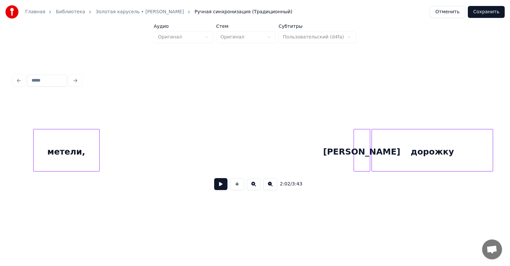
click at [75, 155] on div "метели," at bounding box center [67, 152] width 66 height 45
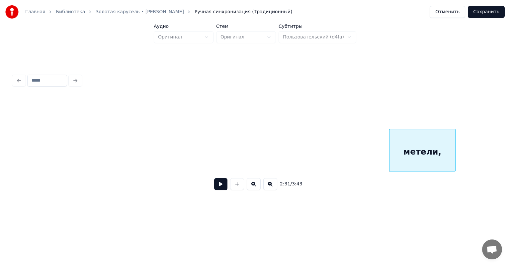
scroll to position [0, 12151]
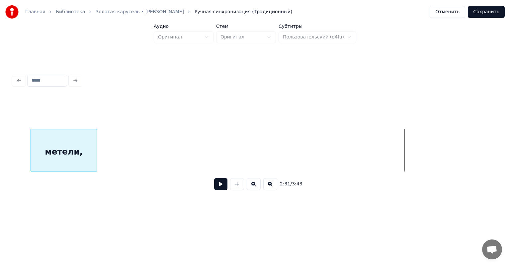
click at [49, 171] on div "метели," at bounding box center [255, 150] width 484 height 43
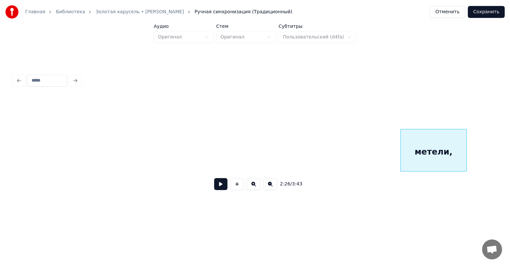
scroll to position [0, 11752]
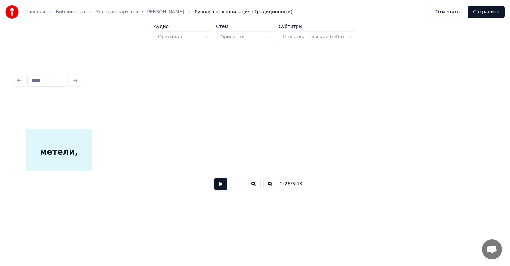
click at [47, 170] on div "метели," at bounding box center [255, 150] width 484 height 43
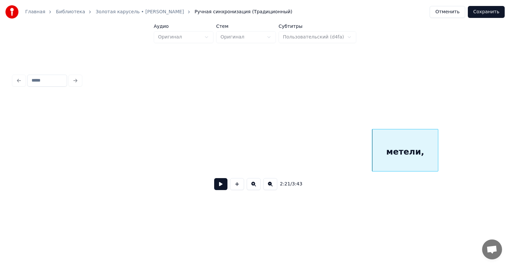
scroll to position [0, 11354]
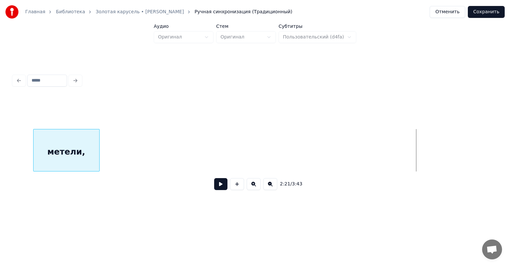
click at [77, 183] on div "2:21 / 3:43" at bounding box center [255, 146] width 484 height 101
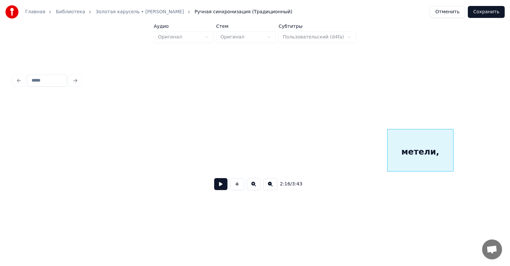
scroll to position [0, 10995]
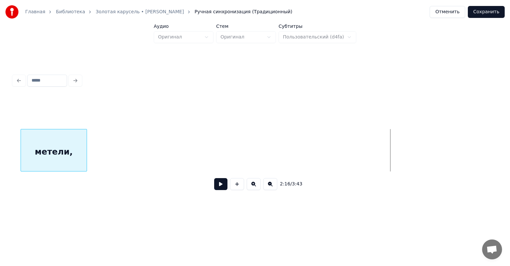
click at [50, 158] on div "метели," at bounding box center [54, 152] width 66 height 45
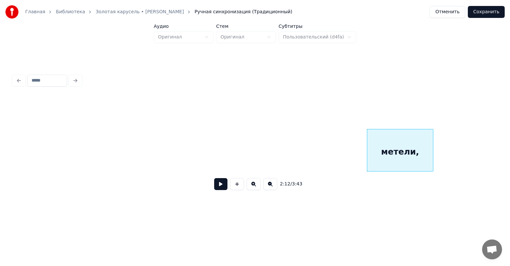
scroll to position [0, 10609]
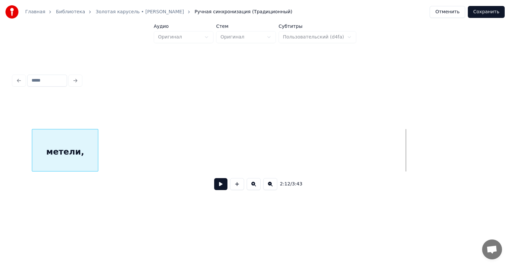
click at [66, 169] on div "метели," at bounding box center [65, 152] width 66 height 45
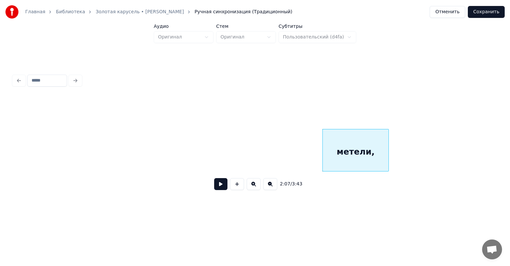
scroll to position [0, 10277]
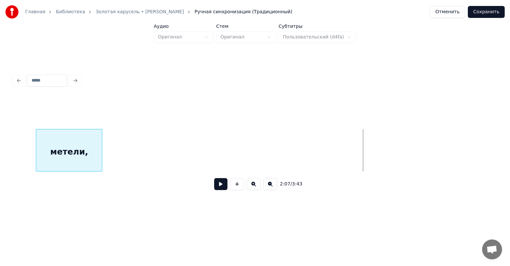
click at [71, 152] on div "метели," at bounding box center [69, 152] width 66 height 45
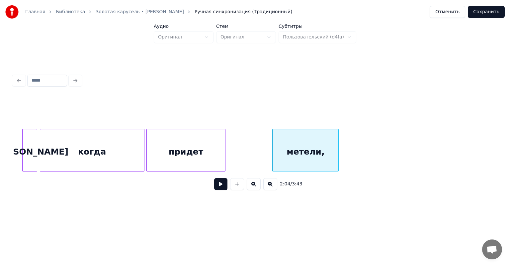
scroll to position [0, 10025]
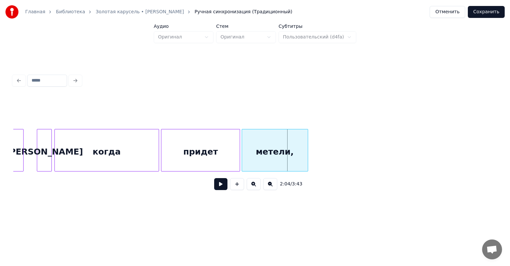
click at [272, 153] on div "метели," at bounding box center [275, 152] width 66 height 45
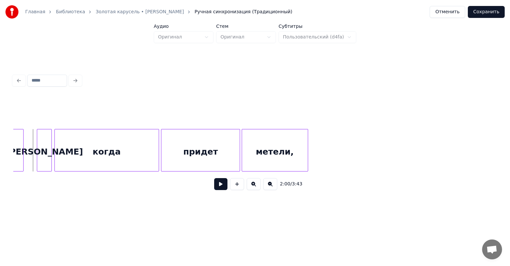
click at [214, 189] on button at bounding box center [220, 184] width 13 height 12
click at [214, 188] on button at bounding box center [220, 184] width 13 height 12
click at [271, 146] on div "метели," at bounding box center [275, 152] width 66 height 45
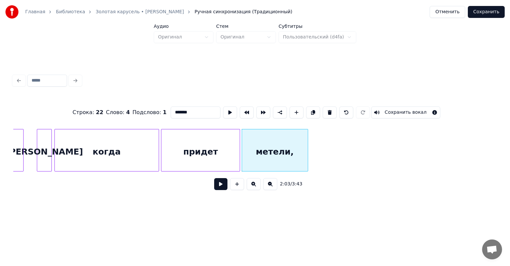
click at [188, 109] on input "*******" at bounding box center [196, 113] width 50 height 12
click at [173, 113] on input "*******" at bounding box center [196, 113] width 50 height 12
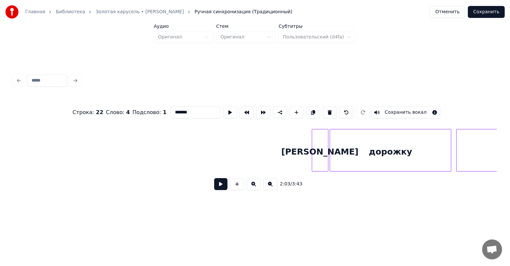
scroll to position [0, 12586]
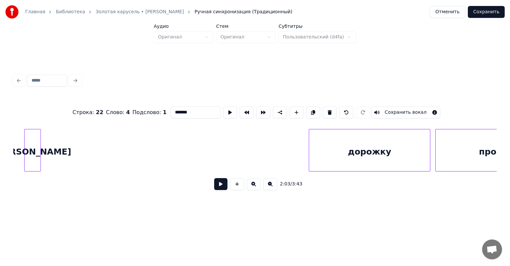
click at [30, 150] on div "[PERSON_NAME]" at bounding box center [33, 152] width 16 height 45
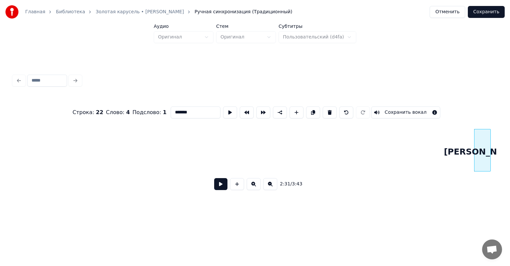
scroll to position [0, 12134]
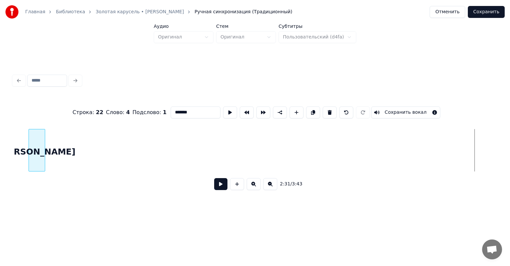
click at [33, 165] on div "[PERSON_NAME]" at bounding box center [37, 152] width 16 height 45
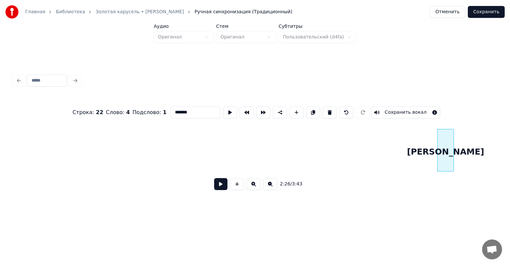
scroll to position [0, 11722]
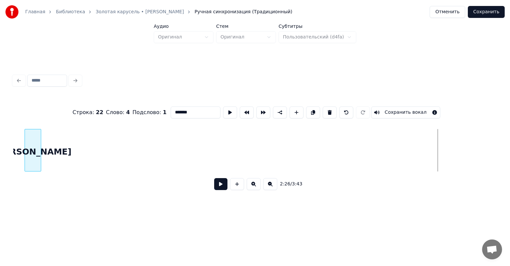
click at [31, 176] on div "Строка : 22 Слово : 4 Подслово : 1 ******* Сохранить вокал 2:26 / 3:43" at bounding box center [255, 146] width 484 height 101
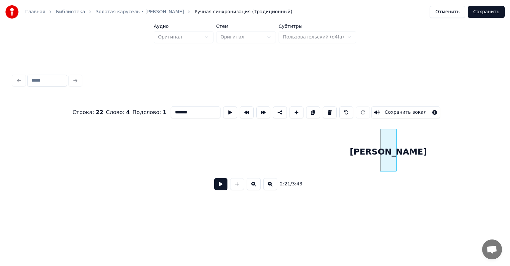
scroll to position [0, 11350]
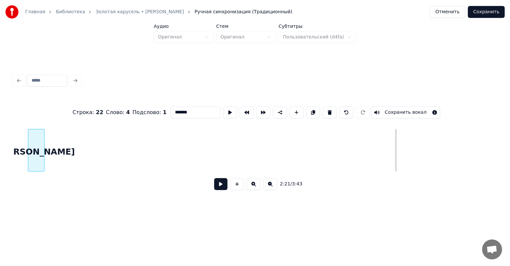
click at [28, 171] on div "[PERSON_NAME]" at bounding box center [255, 150] width 484 height 43
type input "*******"
click at [13, 171] on div "Строка : 22 Слово : 4 Подслово : 1 ******* Сохранить вокал 2:16 / 3:43" at bounding box center [255, 134] width 489 height 132
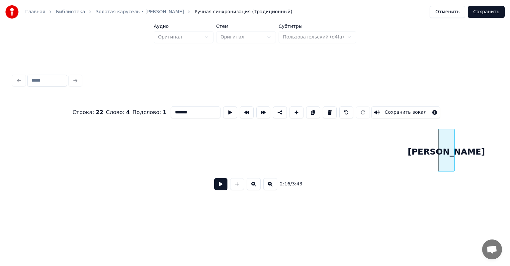
scroll to position [0, 10925]
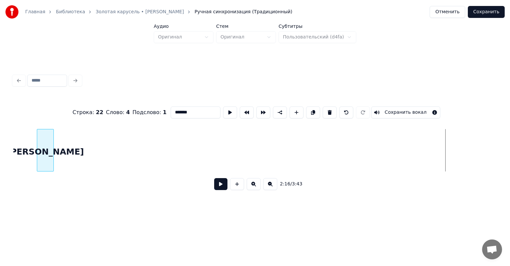
click at [37, 167] on div "[PERSON_NAME]" at bounding box center [45, 152] width 16 height 45
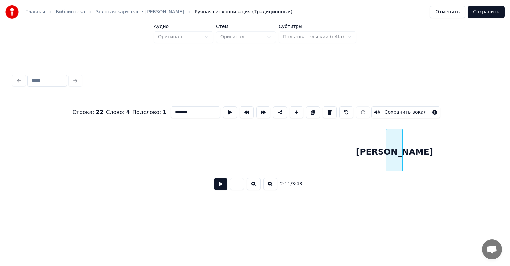
scroll to position [0, 10553]
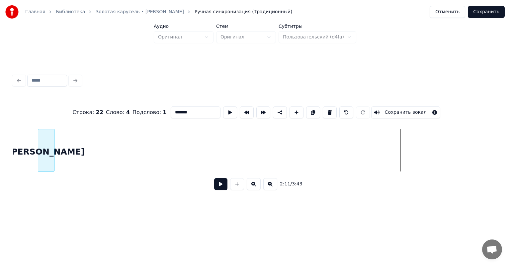
click at [33, 172] on div "[PERSON_NAME]" at bounding box center [255, 150] width 484 height 43
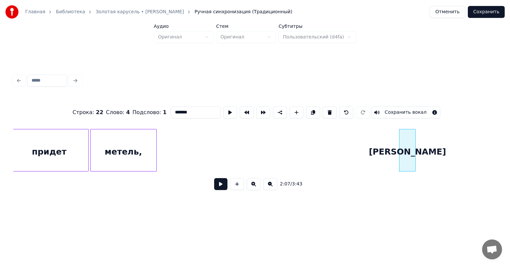
scroll to position [0, 10127]
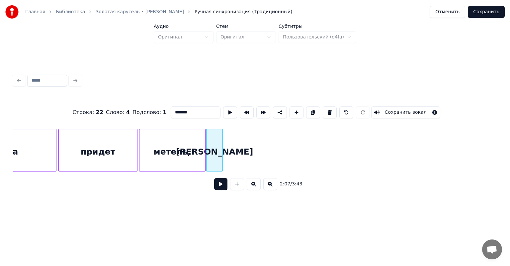
click at [216, 166] on div "[PERSON_NAME]" at bounding box center [215, 152] width 16 height 45
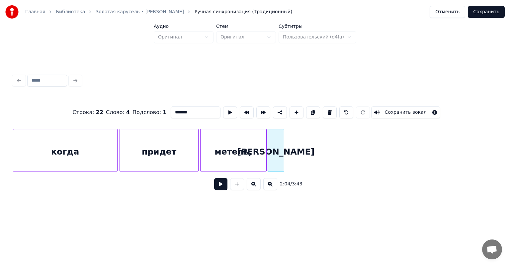
scroll to position [0, 10034]
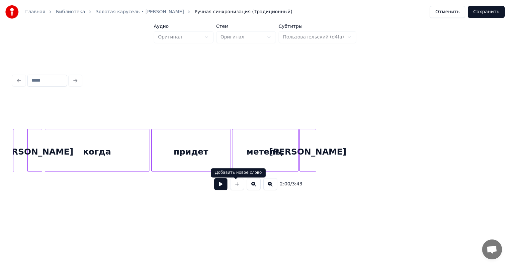
click at [219, 187] on button at bounding box center [220, 184] width 13 height 12
click at [217, 185] on button at bounding box center [220, 184] width 13 height 12
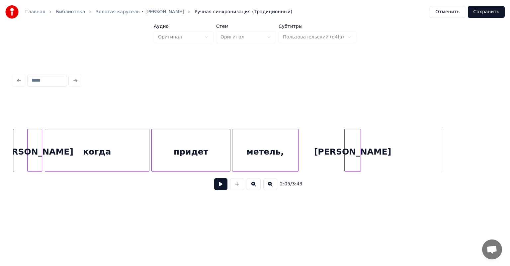
click at [351, 160] on div "[PERSON_NAME]" at bounding box center [353, 152] width 16 height 45
click at [222, 186] on button at bounding box center [220, 184] width 13 height 12
click at [220, 189] on button at bounding box center [220, 184] width 13 height 12
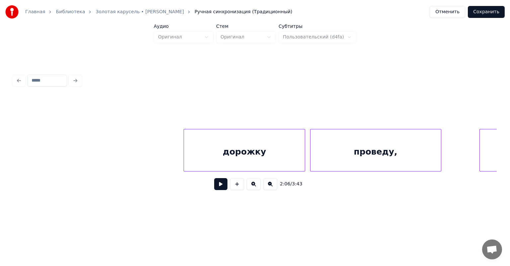
scroll to position [0, 12721]
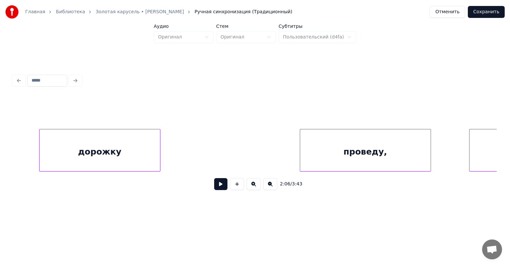
click at [135, 152] on div "дорожку" at bounding box center [100, 152] width 121 height 45
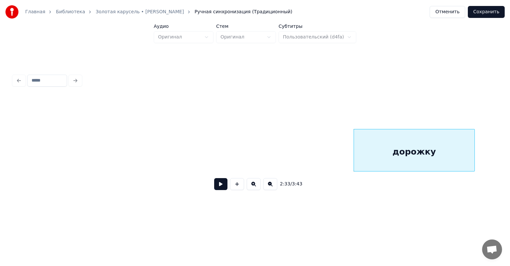
scroll to position [0, 12402]
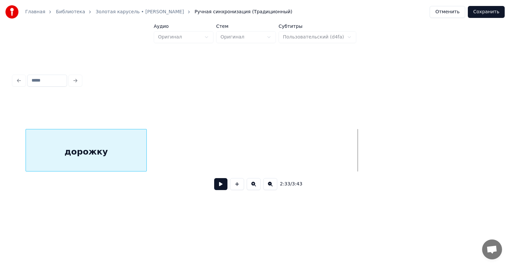
click at [90, 150] on div "дорожку" at bounding box center [86, 152] width 121 height 45
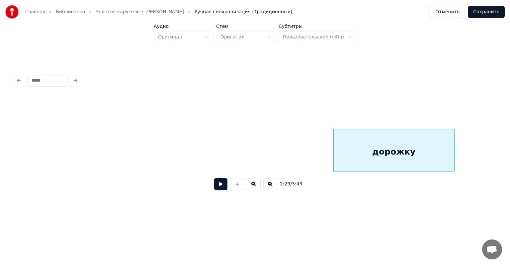
scroll to position [0, 12070]
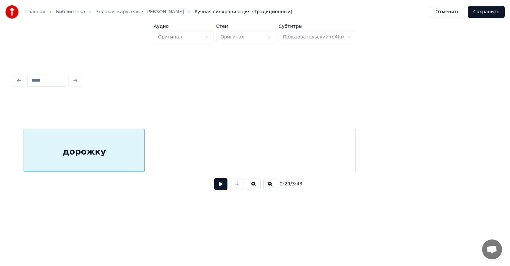
click at [98, 163] on div "дорожку" at bounding box center [84, 152] width 121 height 45
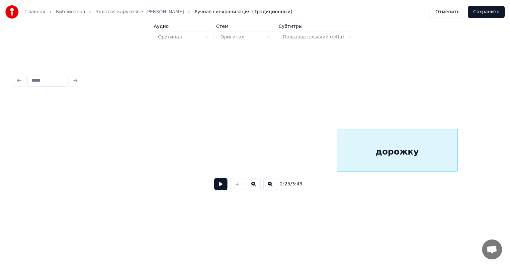
scroll to position [0, 11751]
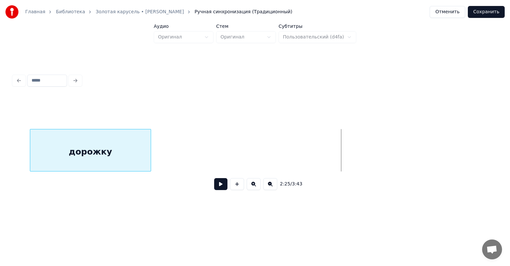
click at [112, 167] on div "дорожку" at bounding box center [90, 152] width 121 height 45
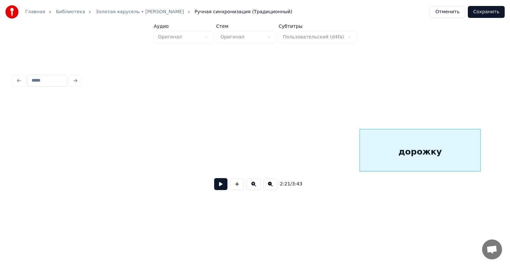
scroll to position [0, 11419]
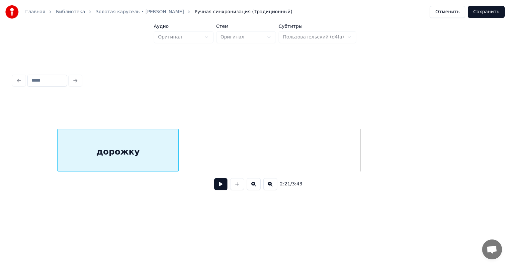
click at [104, 152] on div "дорожку" at bounding box center [118, 152] width 121 height 45
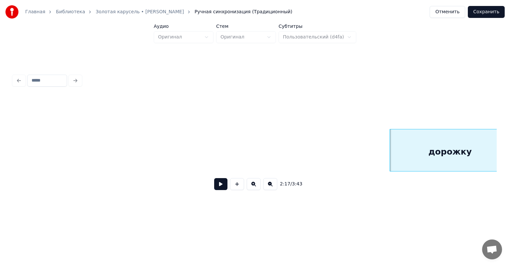
scroll to position [0, 11075]
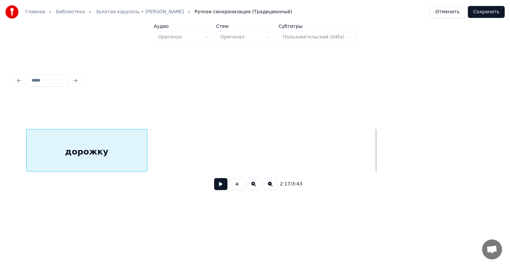
click at [102, 151] on div "дорожку" at bounding box center [87, 152] width 121 height 45
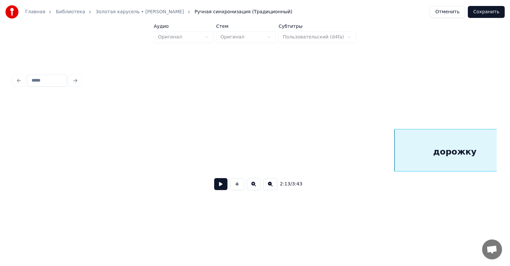
scroll to position [0, 10721]
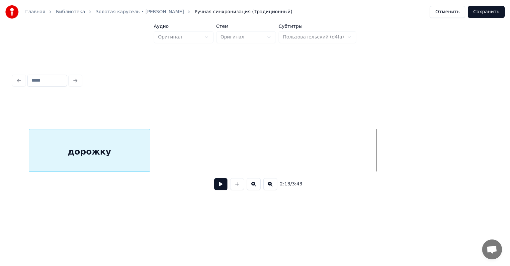
click at [99, 148] on div "дорожку" at bounding box center [89, 152] width 121 height 45
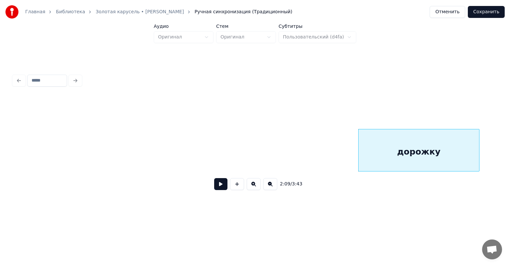
scroll to position [0, 10389]
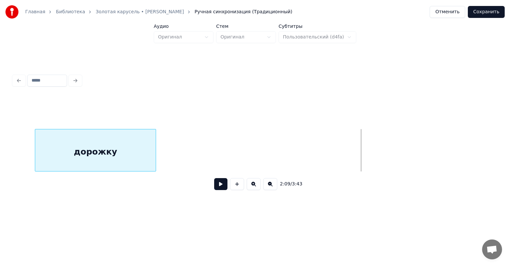
click at [89, 161] on div "дорожку" at bounding box center [95, 152] width 121 height 45
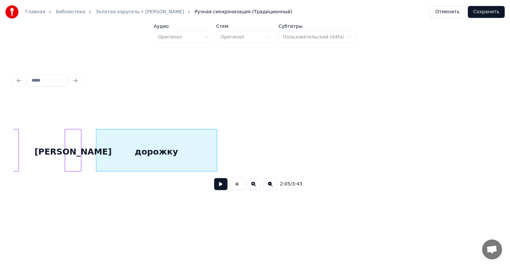
scroll to position [0, 10283]
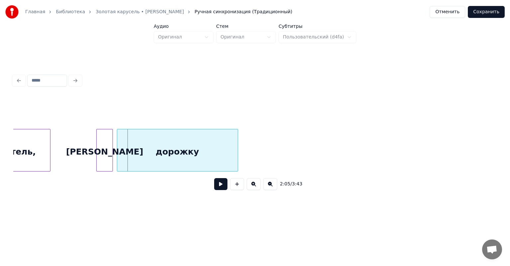
click at [160, 142] on div "дорожку" at bounding box center [177, 152] width 121 height 45
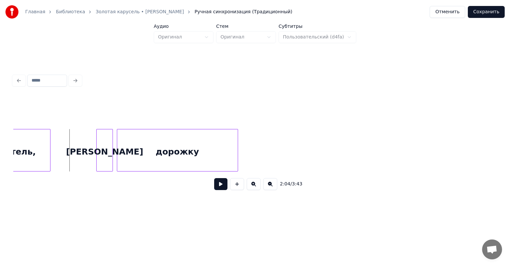
click at [214, 188] on button at bounding box center [220, 184] width 13 height 12
click at [214, 189] on button at bounding box center [220, 184] width 13 height 12
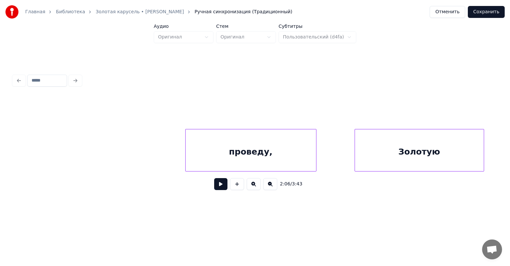
scroll to position [0, 12847]
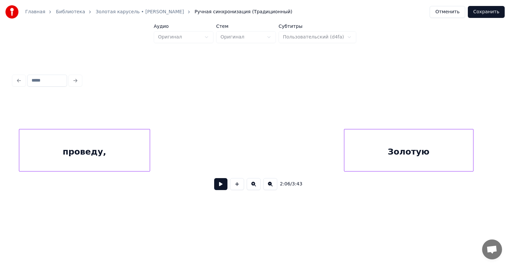
click at [130, 150] on div "проведу," at bounding box center [84, 152] width 131 height 45
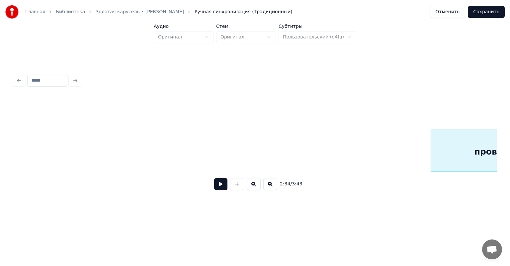
scroll to position [0, 12498]
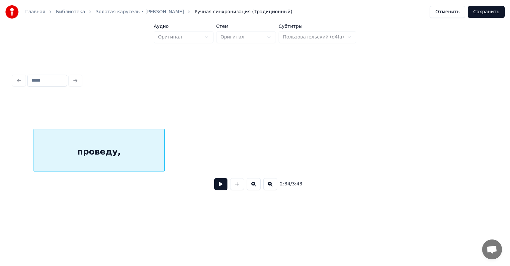
click at [128, 149] on div "проведу," at bounding box center [99, 152] width 131 height 45
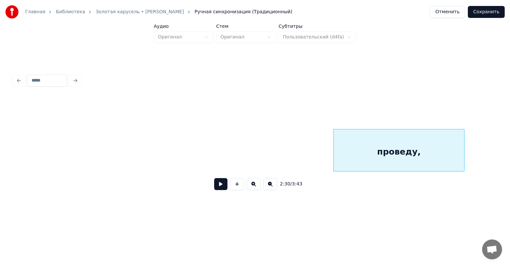
scroll to position [0, 12193]
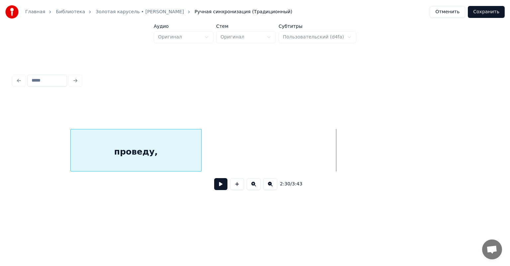
click at [146, 156] on div "проведу," at bounding box center [136, 152] width 131 height 45
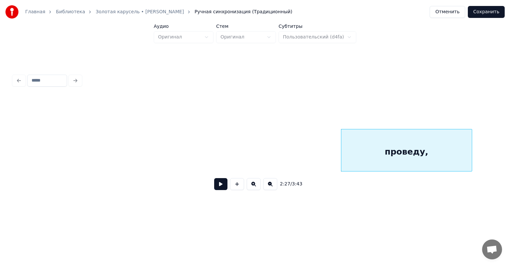
scroll to position [0, 11900]
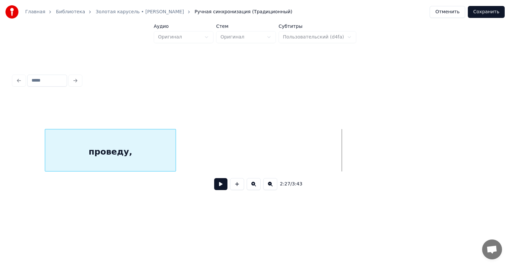
click at [98, 145] on div "проведу," at bounding box center [110, 152] width 131 height 45
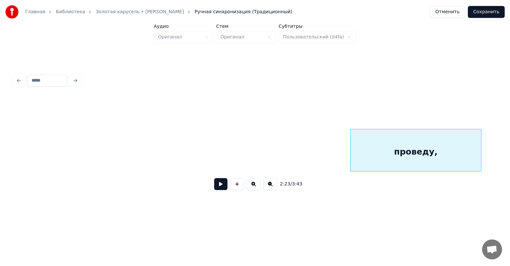
scroll to position [0, 11555]
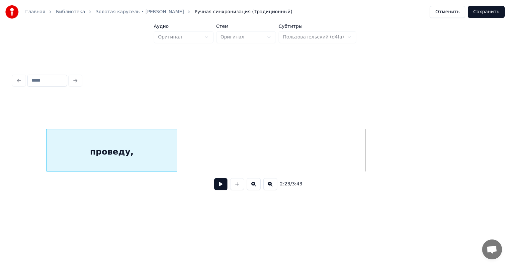
click at [122, 159] on div "проведу," at bounding box center [112, 152] width 131 height 45
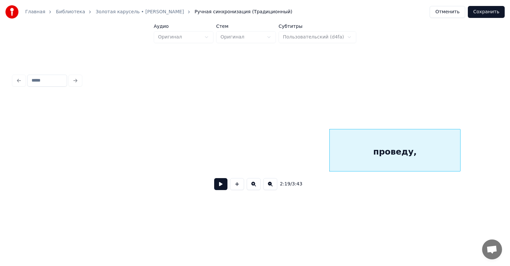
scroll to position [0, 11249]
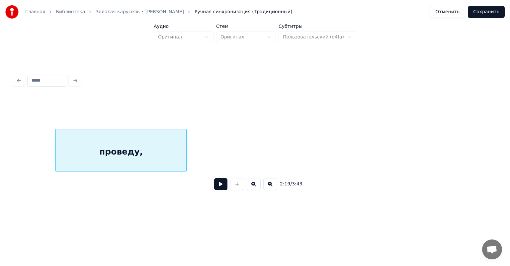
click at [118, 156] on div "проведу," at bounding box center [121, 152] width 131 height 45
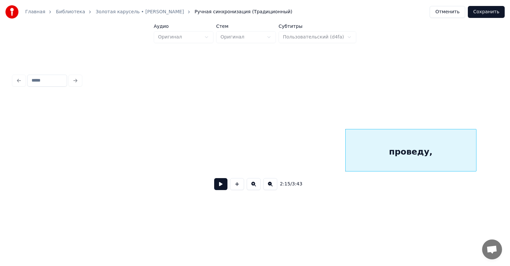
scroll to position [0, 10917]
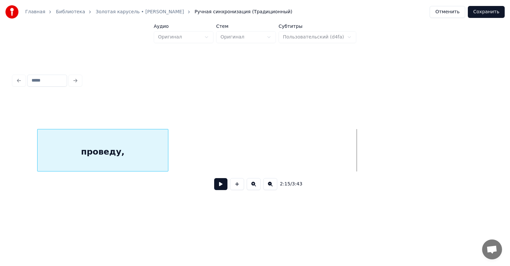
click at [103, 158] on div "проведу," at bounding box center [103, 152] width 131 height 45
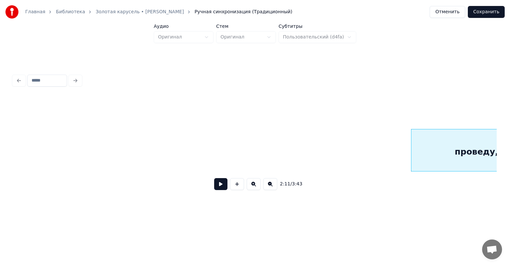
scroll to position [0, 10575]
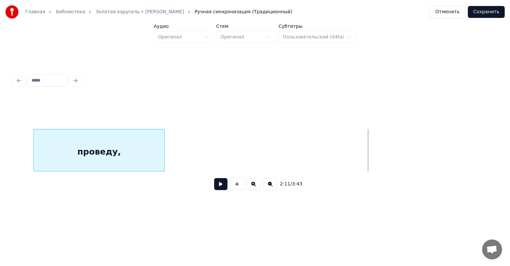
click at [132, 152] on div "проведу," at bounding box center [99, 152] width 131 height 45
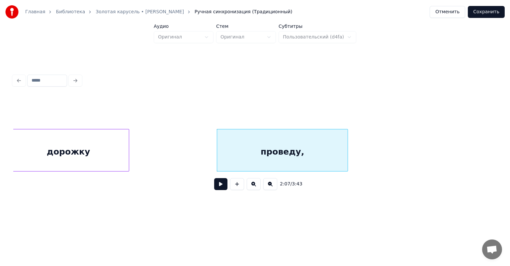
scroll to position [0, 10376]
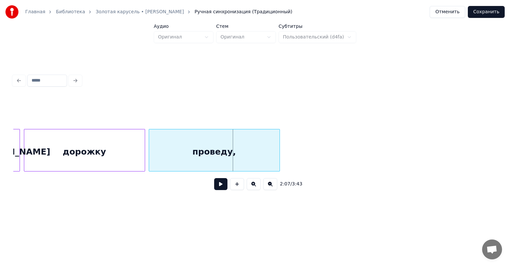
click at [201, 158] on div "проведу," at bounding box center [214, 152] width 131 height 45
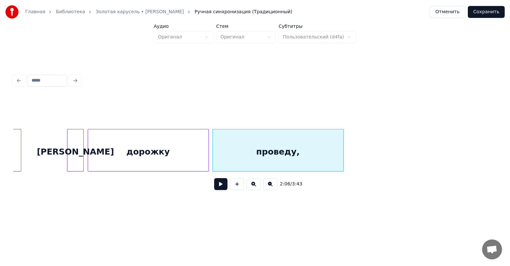
scroll to position [0, 10296]
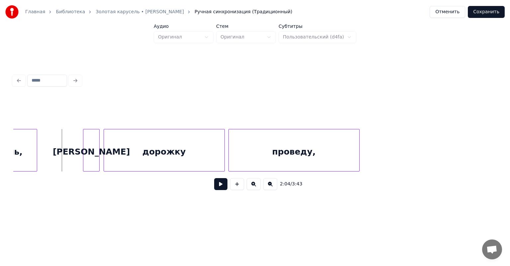
click at [215, 188] on button at bounding box center [220, 184] width 13 height 12
click at [215, 187] on button at bounding box center [220, 184] width 13 height 12
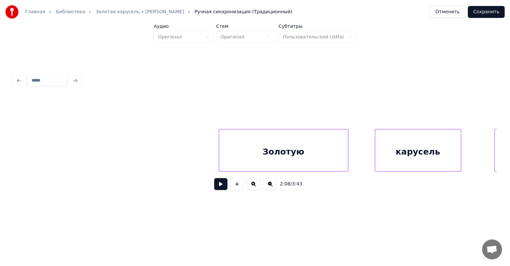
scroll to position [0, 12992]
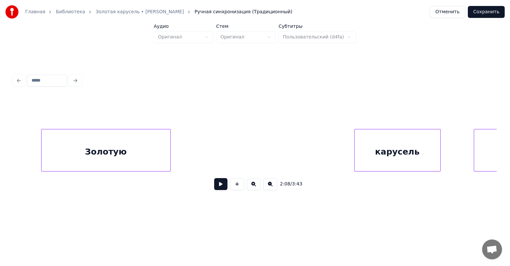
click at [137, 150] on div "Золотую" at bounding box center [106, 152] width 129 height 45
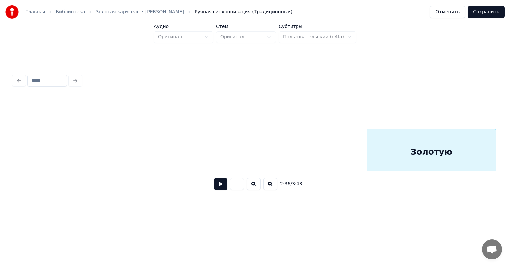
scroll to position [0, 12660]
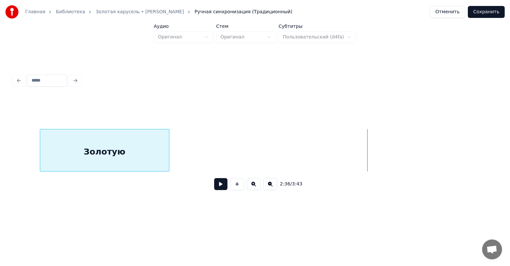
click at [86, 152] on div "Золотую" at bounding box center [104, 152] width 129 height 45
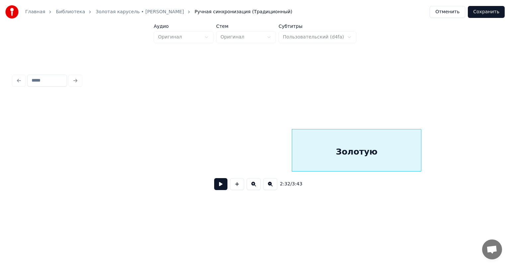
scroll to position [0, 12355]
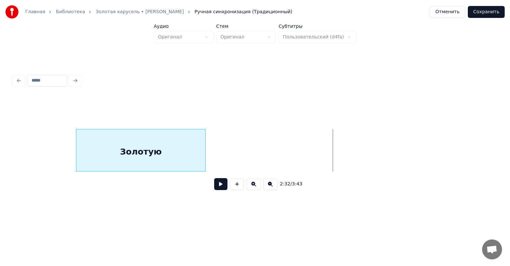
click at [118, 154] on div "Золотую" at bounding box center [140, 152] width 129 height 45
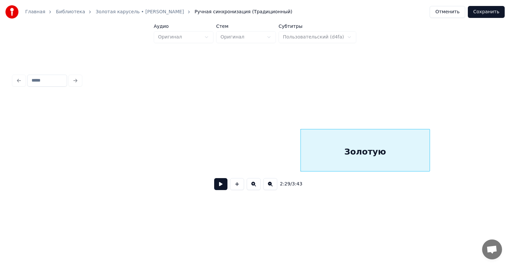
scroll to position [0, 12102]
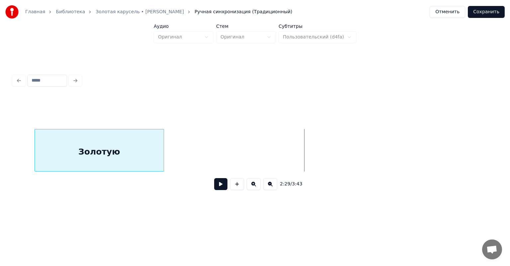
click at [114, 160] on div "Золотую" at bounding box center [99, 152] width 129 height 45
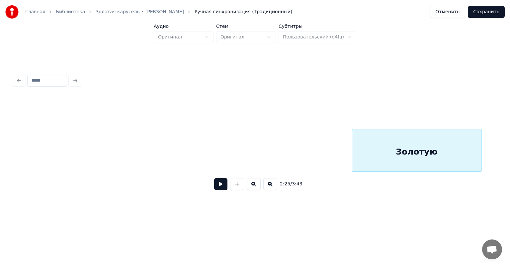
scroll to position [0, 11783]
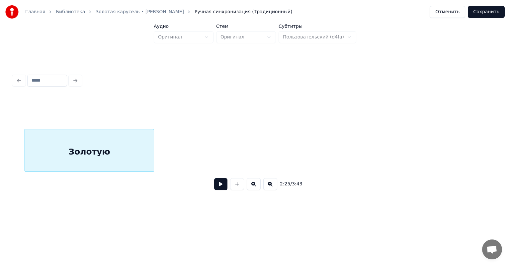
click at [118, 154] on div "Золотую" at bounding box center [89, 152] width 129 height 45
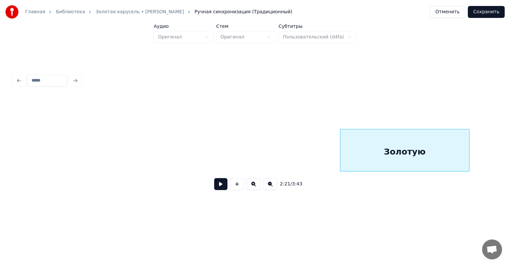
scroll to position [0, 11464]
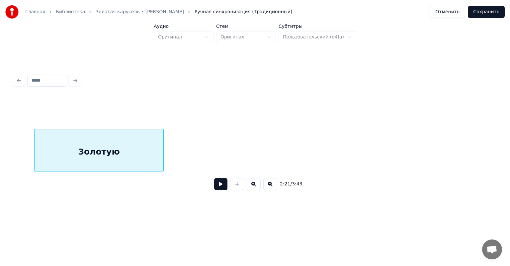
click at [116, 164] on div "Золотую" at bounding box center [99, 152] width 129 height 45
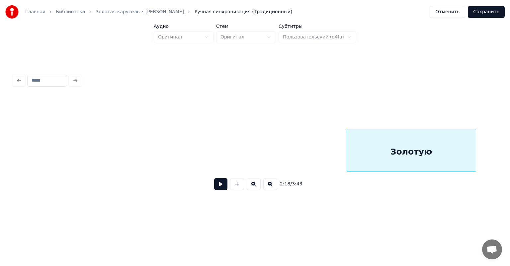
scroll to position [0, 11145]
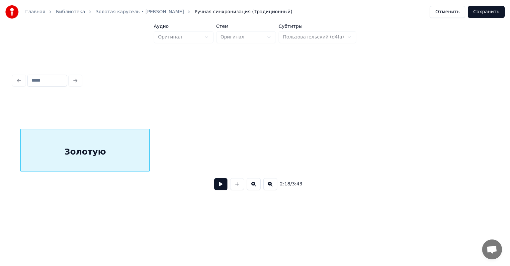
click at [90, 152] on div "Золотую" at bounding box center [85, 152] width 129 height 45
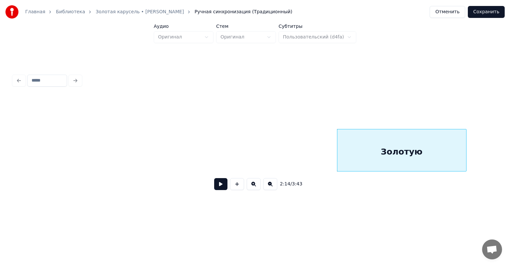
scroll to position [0, 10826]
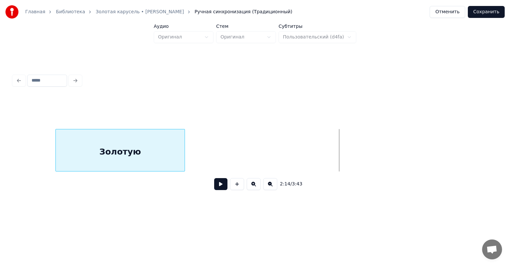
click at [106, 159] on div "Золотую" at bounding box center [120, 152] width 129 height 45
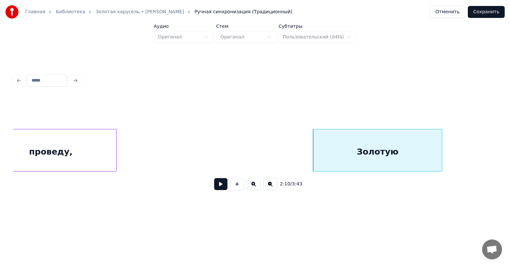
scroll to position [0, 10521]
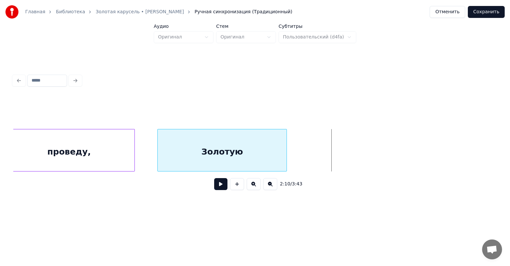
click at [230, 154] on div "Золотую" at bounding box center [222, 152] width 129 height 45
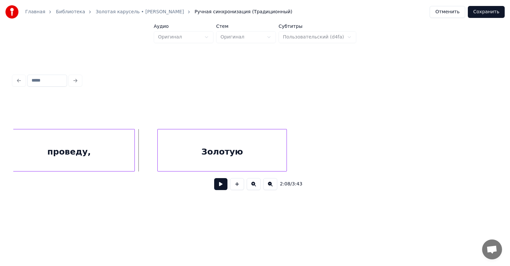
click at [214, 189] on button at bounding box center [220, 184] width 13 height 12
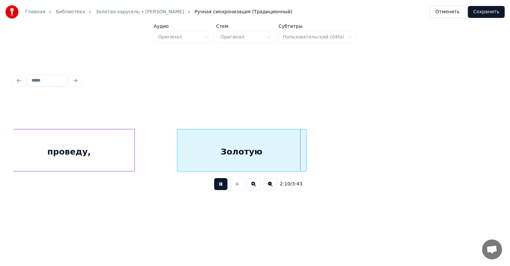
click at [198, 146] on div "Золотую" at bounding box center [241, 152] width 129 height 45
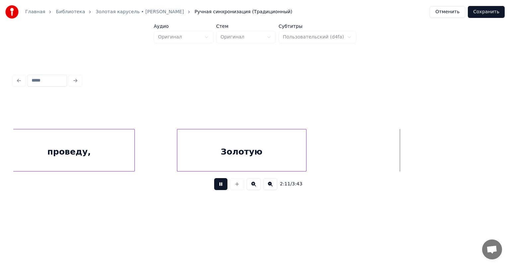
click at [219, 188] on button at bounding box center [220, 184] width 13 height 12
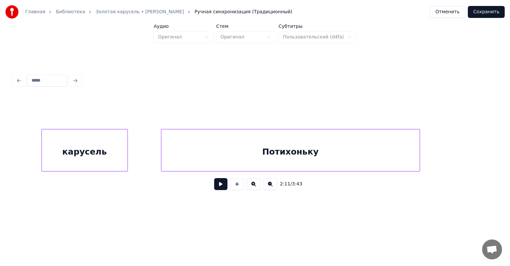
scroll to position [0, 13222]
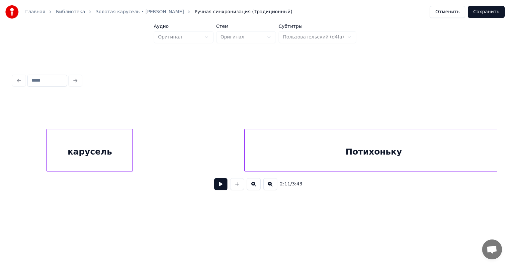
click at [110, 155] on div "карусель" at bounding box center [90, 152] width 86 height 45
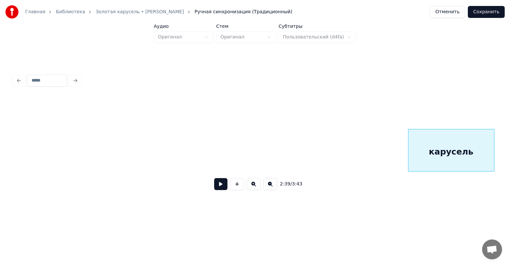
scroll to position [0, 12850]
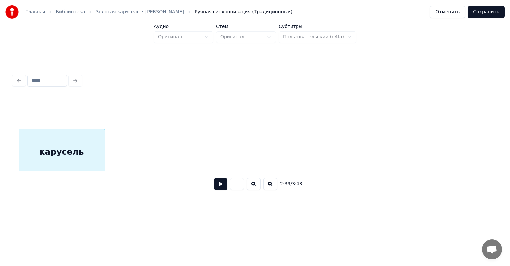
click at [60, 162] on div "карусель" at bounding box center [62, 152] width 86 height 45
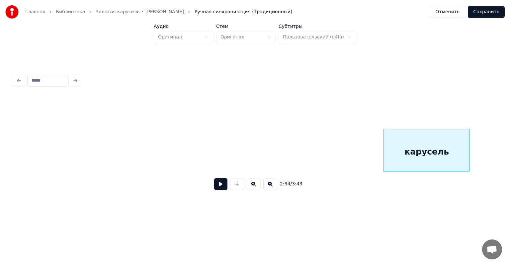
scroll to position [0, 12478]
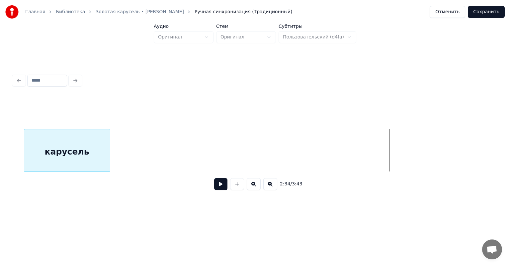
click at [69, 159] on div "карусель" at bounding box center [67, 152] width 86 height 45
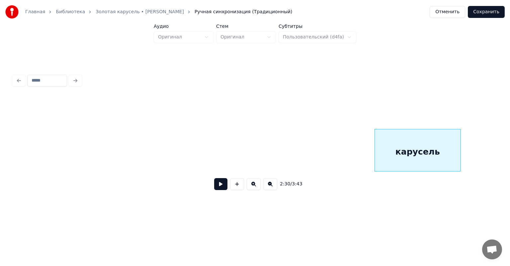
scroll to position [0, 12119]
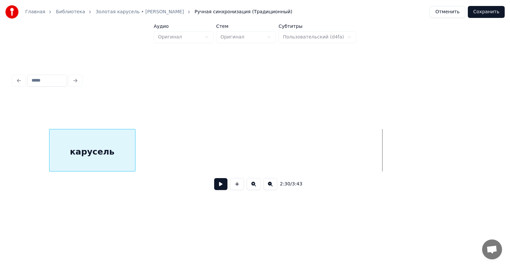
click at [89, 162] on div "карусель" at bounding box center [92, 152] width 86 height 45
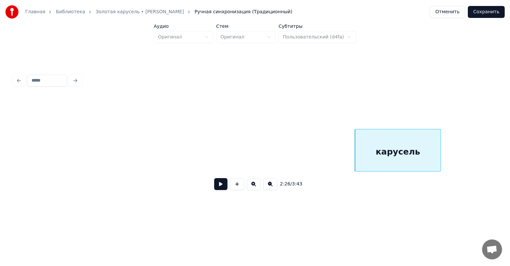
scroll to position [0, 11774]
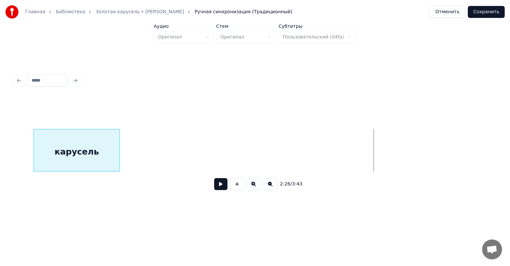
click at [78, 153] on div "карусель" at bounding box center [77, 152] width 86 height 45
click at [14, 172] on div "карусель" at bounding box center [255, 150] width 484 height 43
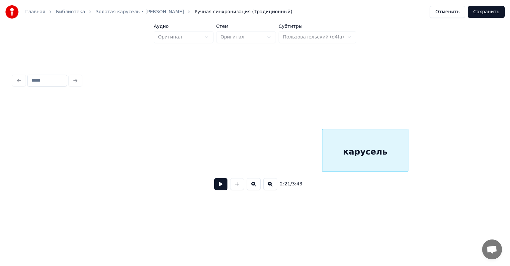
scroll to position [0, 11468]
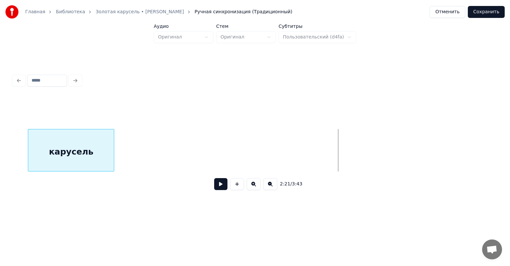
click at [88, 151] on div "карусель" at bounding box center [71, 152] width 86 height 45
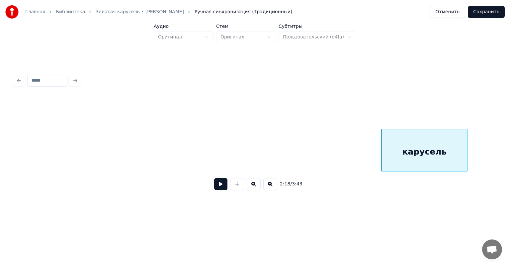
scroll to position [0, 11109]
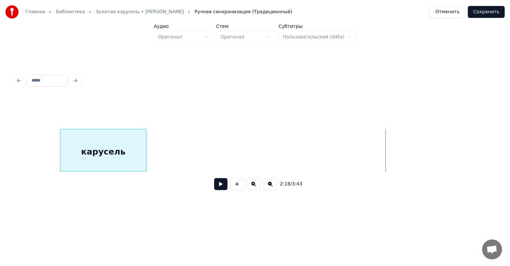
click at [95, 160] on div "карусель" at bounding box center [103, 152] width 86 height 45
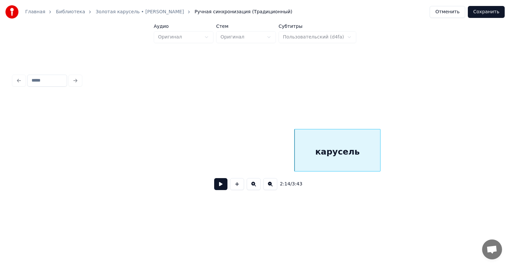
scroll to position [0, 10843]
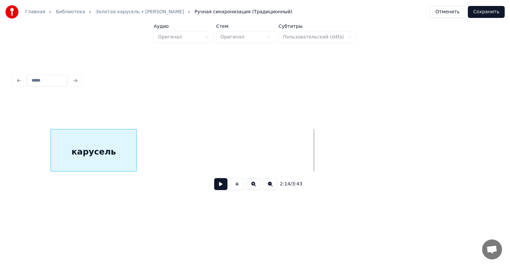
click at [80, 150] on div "карусель" at bounding box center [94, 152] width 86 height 45
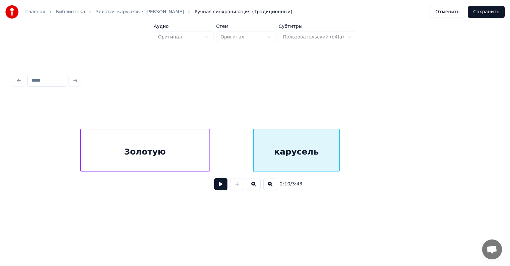
scroll to position [0, 10617]
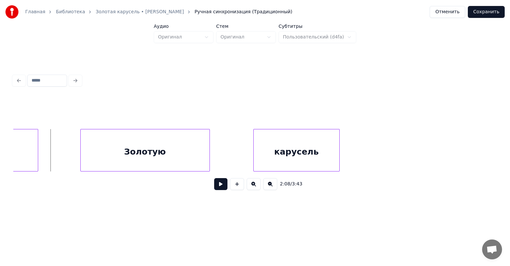
click at [214, 187] on button at bounding box center [220, 184] width 13 height 12
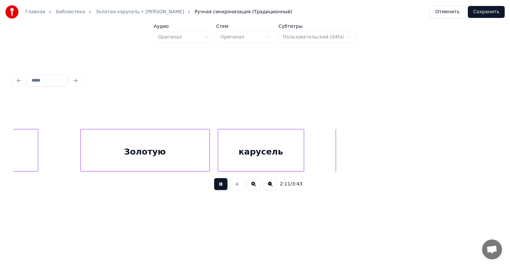
click at [256, 152] on div "карусель" at bounding box center [261, 152] width 86 height 45
click at [221, 182] on button at bounding box center [220, 184] width 13 height 12
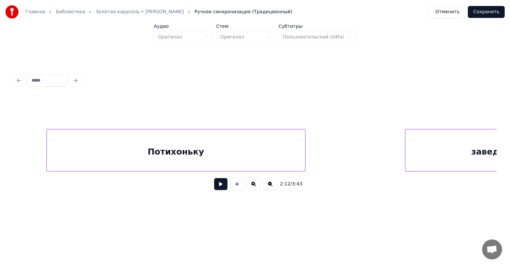
scroll to position [0, 13368]
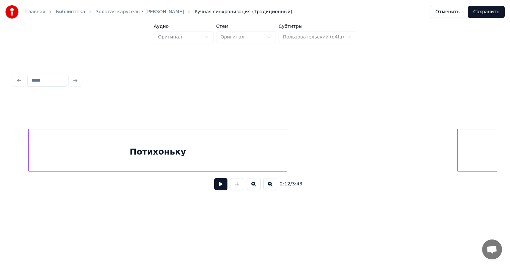
click at [161, 155] on div "Потихоньку" at bounding box center [158, 152] width 258 height 45
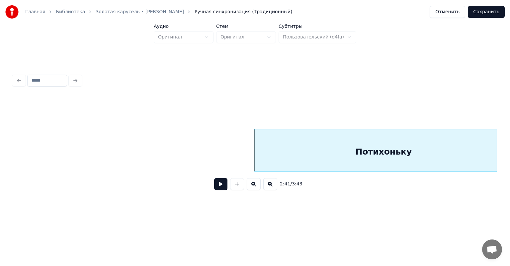
scroll to position [0, 13156]
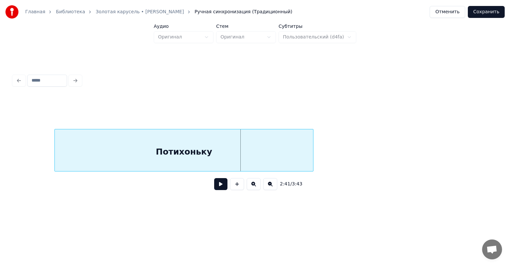
click at [162, 150] on div "Потихоньку" at bounding box center [184, 152] width 258 height 45
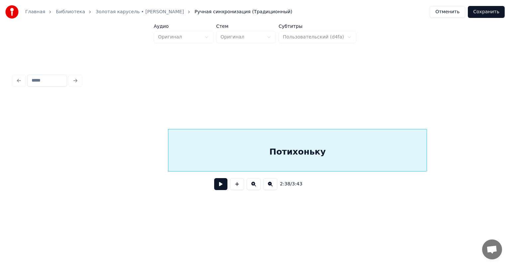
scroll to position [0, 13023]
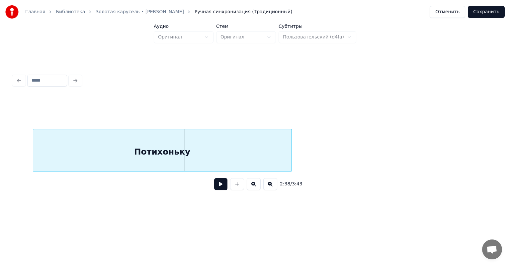
click at [149, 151] on div "Потихоньку" at bounding box center [162, 152] width 258 height 45
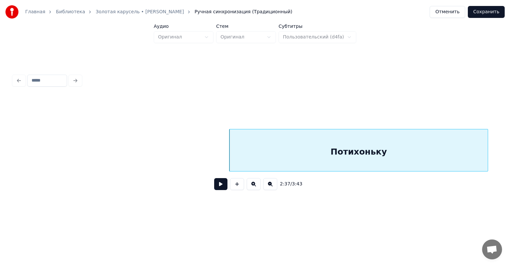
scroll to position [0, 12824]
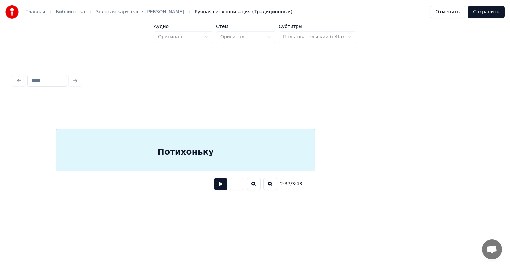
click at [191, 156] on div "Потихоньку" at bounding box center [185, 152] width 258 height 45
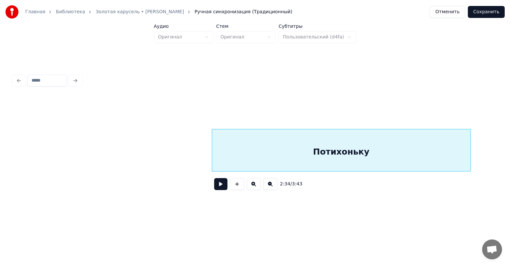
scroll to position [0, 12638]
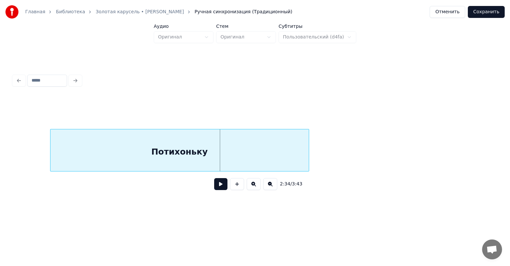
click at [203, 140] on div "Потихоньку" at bounding box center [179, 152] width 258 height 45
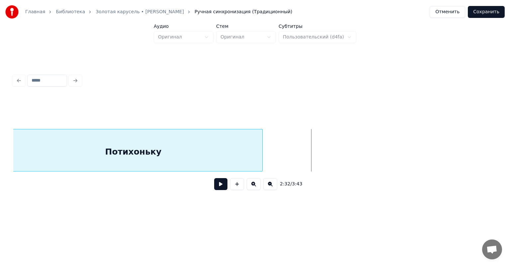
scroll to position [0, 12348]
click at [26, 150] on div "Потихоньку" at bounding box center [143, 152] width 258 height 45
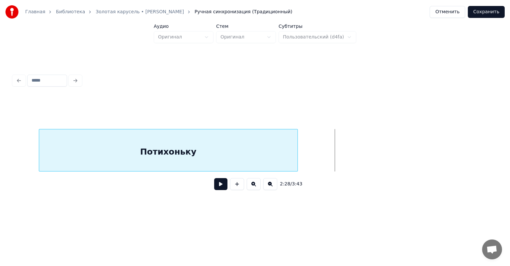
click at [39, 145] on div "Потихоньку" at bounding box center [168, 152] width 258 height 45
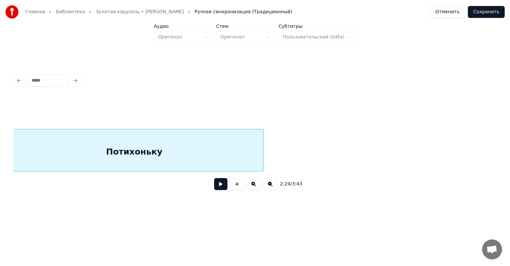
scroll to position [0, 12018]
click at [16, 175] on div "2:24 / 3:43" at bounding box center [255, 184] width 484 height 25
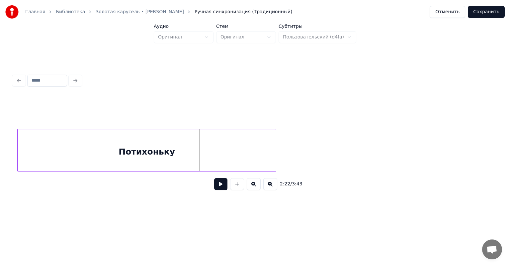
click at [32, 148] on div "Потихоньку" at bounding box center [147, 152] width 258 height 45
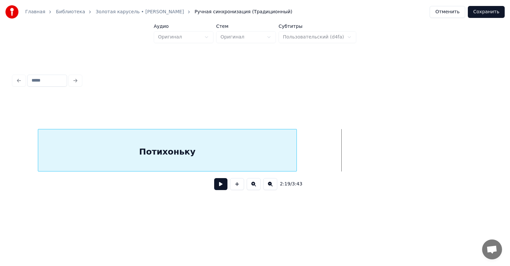
click at [61, 154] on div "Потихоньку" at bounding box center [167, 152] width 258 height 45
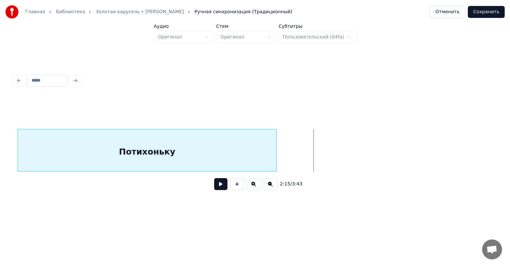
scroll to position [0, 10981]
click at [91, 144] on div "Потихоньку" at bounding box center [157, 152] width 258 height 45
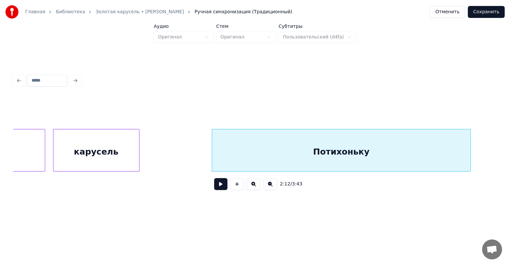
scroll to position [0, 10781]
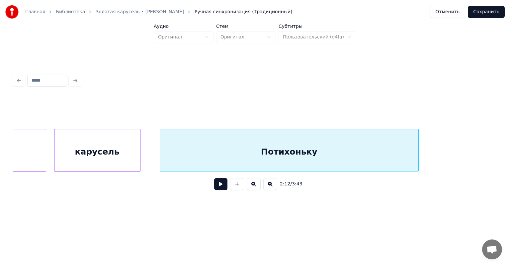
click at [213, 148] on div "Потихоньку" at bounding box center [289, 152] width 258 height 45
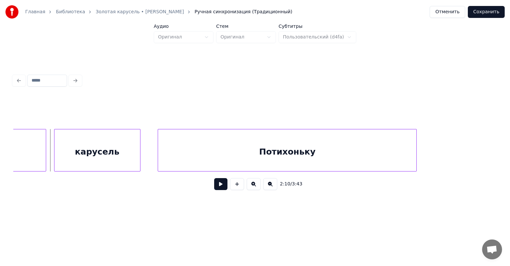
click at [214, 184] on button at bounding box center [220, 184] width 13 height 12
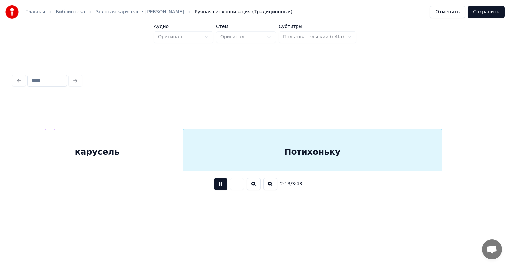
click at [218, 150] on div "Потихоньку" at bounding box center [312, 152] width 258 height 45
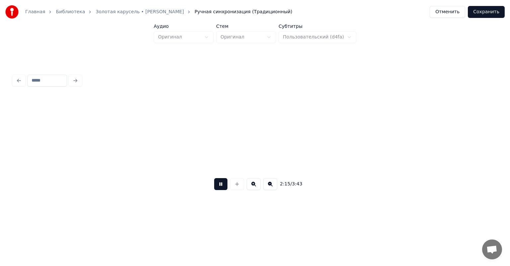
scroll to position [0, 11266]
click at [217, 186] on button at bounding box center [220, 184] width 13 height 12
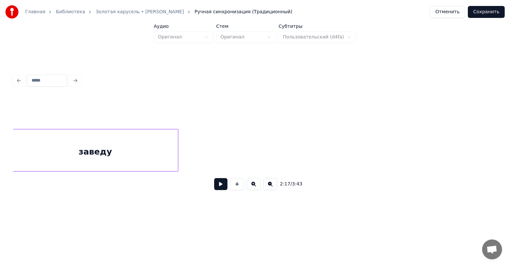
scroll to position [0, 13564]
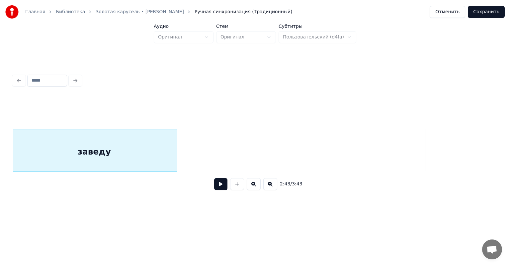
scroll to position [0, 13146]
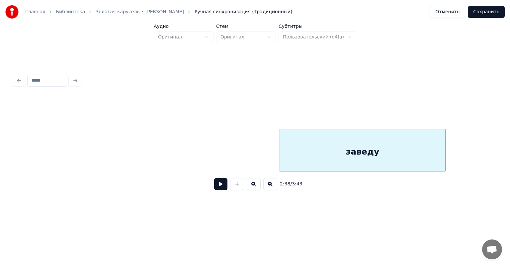
scroll to position [0, 12880]
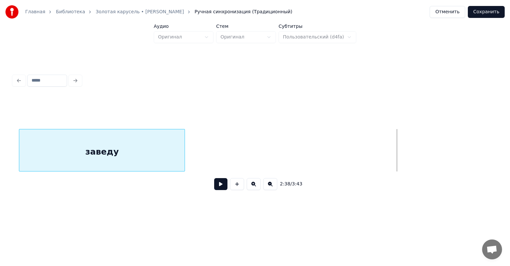
click at [32, 157] on div "заведу" at bounding box center [101, 152] width 165 height 45
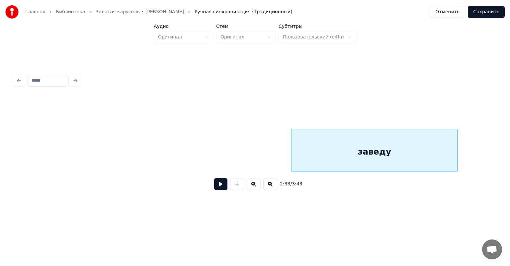
scroll to position [0, 12499]
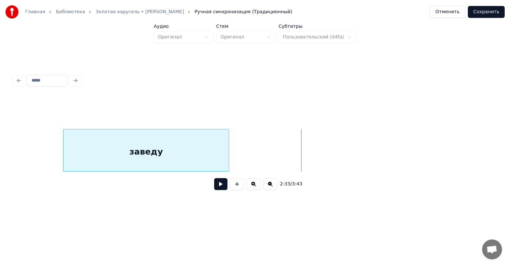
click at [101, 149] on div "заведу" at bounding box center [145, 152] width 165 height 45
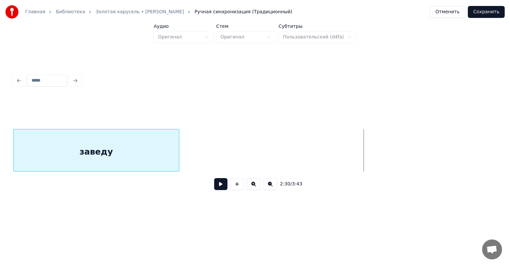
scroll to position [0, 12158]
click at [25, 157] on div "заведу" at bounding box center [102, 152] width 165 height 45
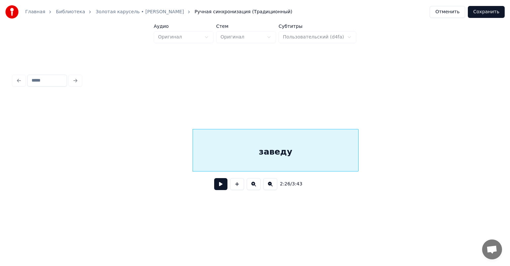
scroll to position [0, 11946]
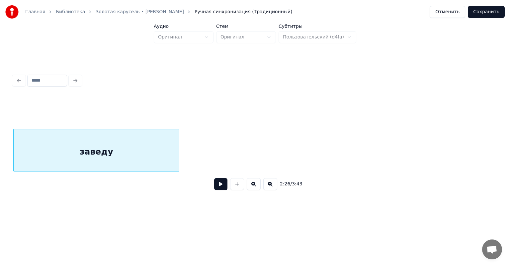
click at [57, 145] on div "заведу" at bounding box center [96, 152] width 165 height 45
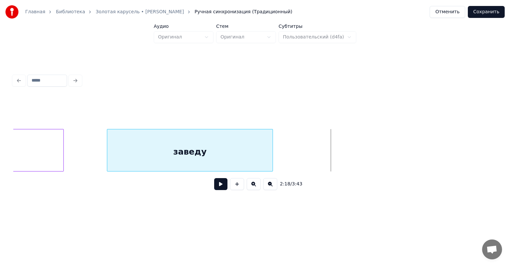
click at [140, 150] on div "заведу" at bounding box center [189, 152] width 165 height 45
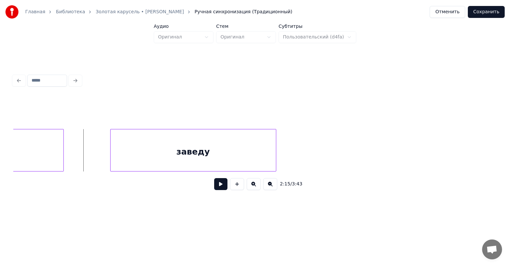
click at [214, 187] on button at bounding box center [220, 184] width 13 height 12
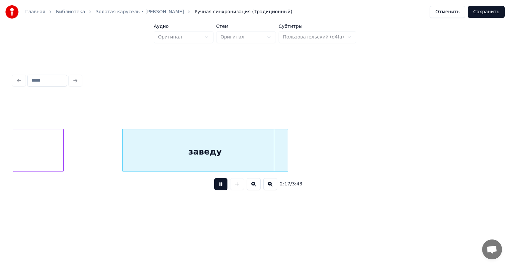
click at [158, 142] on div "заведу" at bounding box center [205, 152] width 165 height 45
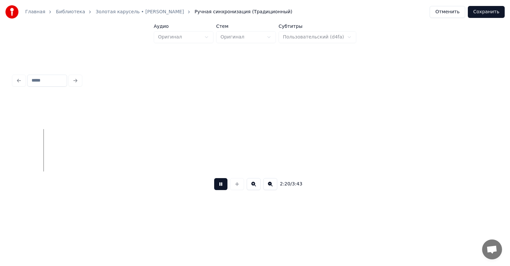
scroll to position [0, 11268]
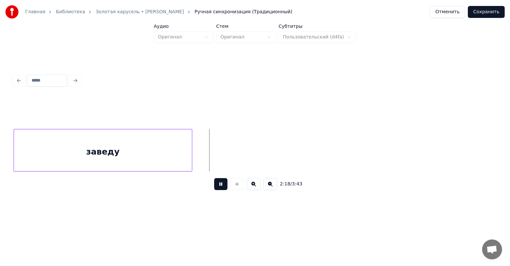
click at [192, 141] on div at bounding box center [191, 151] width 2 height 42
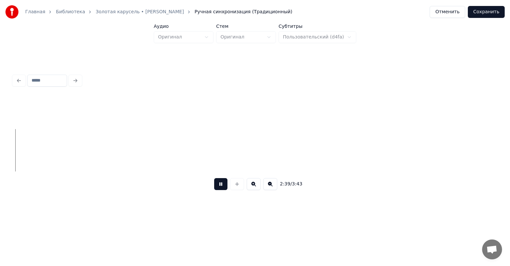
scroll to position [0, 13243]
click at [215, 188] on button at bounding box center [220, 184] width 13 height 12
click at [489, 13] on button "Сохранить" at bounding box center [486, 12] width 37 height 12
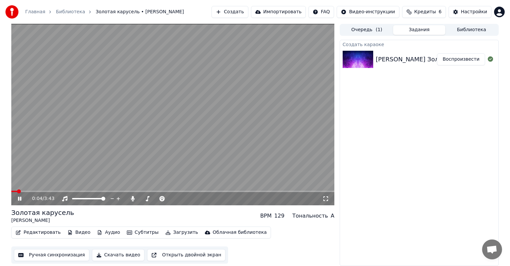
click at [197, 192] on span at bounding box center [172, 191] width 323 height 1
click at [149, 191] on span at bounding box center [80, 191] width 139 height 1
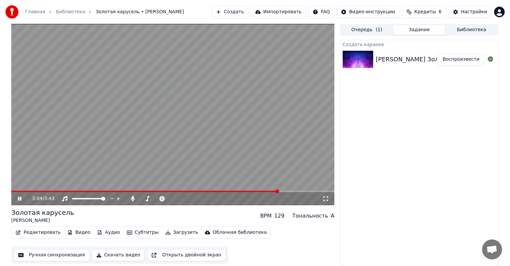
click at [238, 192] on span at bounding box center [144, 191] width 267 height 1
click at [177, 191] on video at bounding box center [172, 115] width 323 height 182
click at [185, 190] on video at bounding box center [172, 115] width 323 height 182
click at [184, 190] on video at bounding box center [172, 115] width 323 height 182
click at [184, 192] on span at bounding box center [128, 191] width 234 height 1
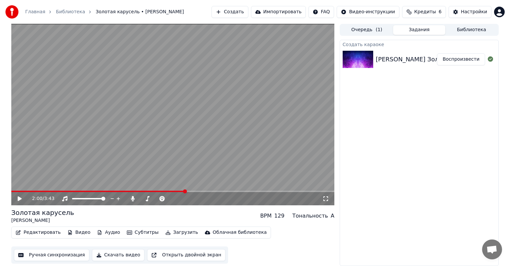
click at [22, 197] on icon at bounding box center [25, 198] width 16 height 5
click at [43, 234] on button "Редактировать" at bounding box center [38, 232] width 50 height 9
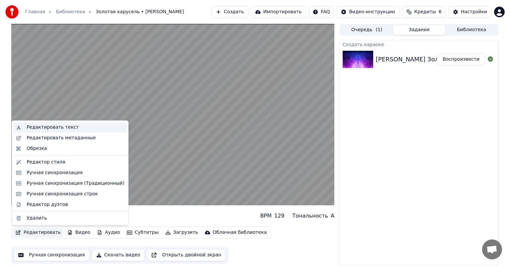
click at [56, 125] on div "Редактировать текст" at bounding box center [53, 127] width 52 height 7
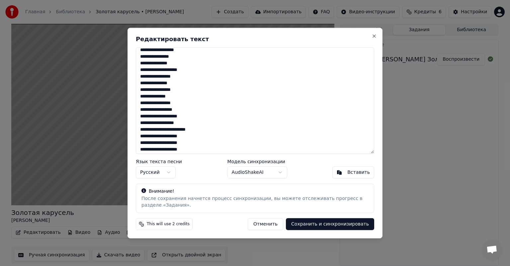
scroll to position [65, 0]
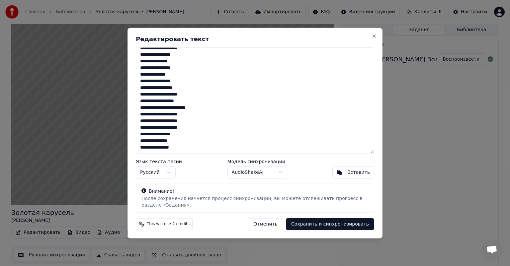
drag, startPoint x: 138, startPoint y: 126, endPoint x: 185, endPoint y: 146, distance: 51.1
click at [185, 146] on textarea "**********" at bounding box center [255, 101] width 239 height 107
click at [228, 148] on textarea "**********" at bounding box center [255, 101] width 239 height 107
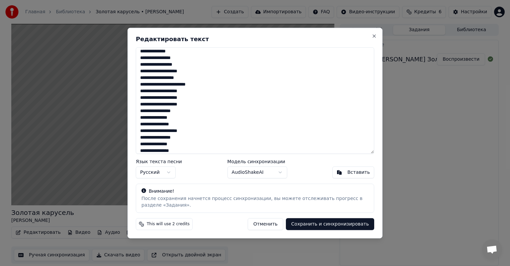
type textarea "**********"
click at [351, 225] on button "Сохранить и синхронизировать" at bounding box center [330, 224] width 88 height 12
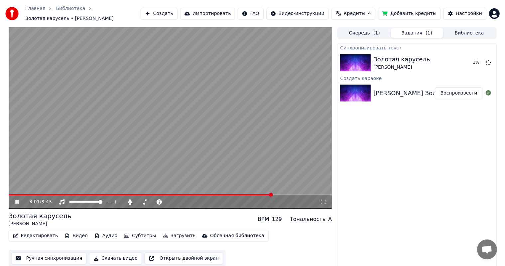
drag, startPoint x: 57, startPoint y: 194, endPoint x: 0, endPoint y: 187, distance: 57.5
click at [0, 187] on div "3:01 / 3:43 Золотая карусель [PERSON_NAME] BPM 129 Тональность A Редактировать …" at bounding box center [252, 148] width 505 height 243
click at [31, 195] on span at bounding box center [141, 194] width 264 height 1
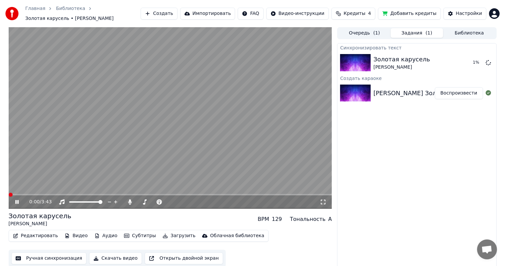
click at [9, 194] on span at bounding box center [9, 194] width 0 height 1
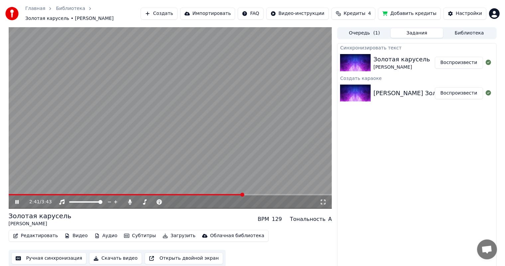
click at [43, 235] on button "Редактировать" at bounding box center [35, 236] width 50 height 9
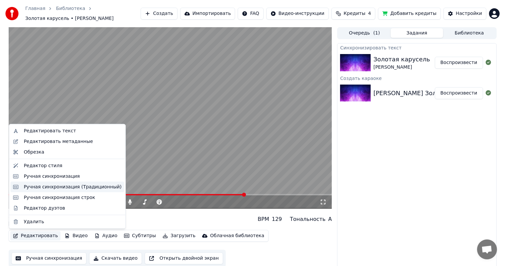
click at [66, 189] on div "Ручная синхронизация (Традиционный)" at bounding box center [73, 187] width 98 height 7
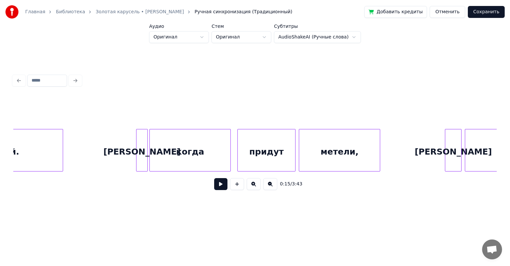
scroll to position [0, 3775]
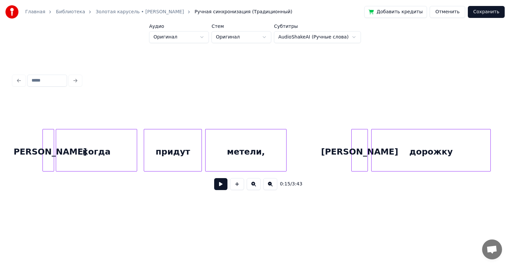
click at [181, 145] on div "придут" at bounding box center [172, 152] width 57 height 45
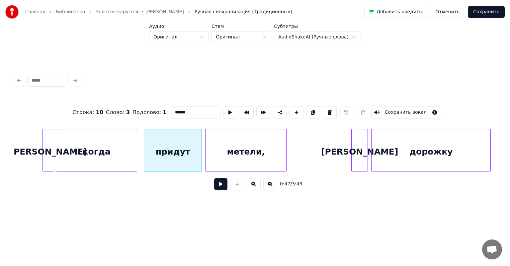
click at [171, 109] on input "******" at bounding box center [196, 113] width 50 height 12
click at [251, 145] on div "метели," at bounding box center [246, 152] width 81 height 45
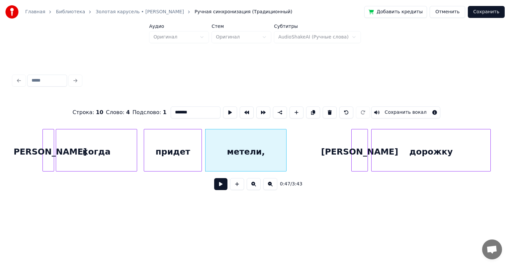
click at [173, 110] on input "*******" at bounding box center [196, 113] width 50 height 12
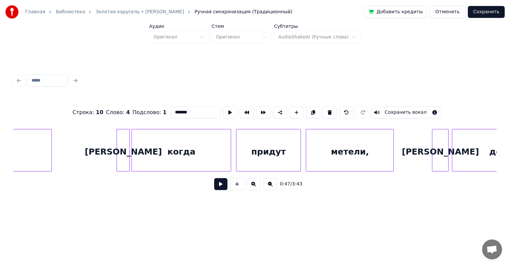
scroll to position [0, 10010]
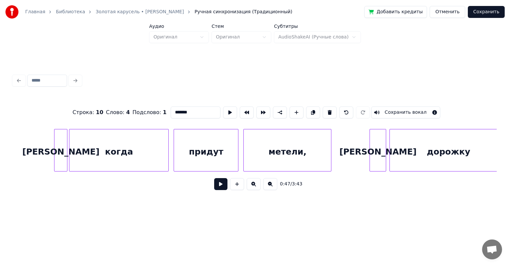
click at [222, 153] on div "придут" at bounding box center [206, 152] width 64 height 45
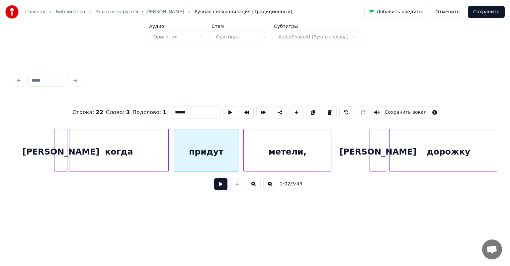
click at [171, 108] on input "******" at bounding box center [196, 113] width 50 height 12
click at [282, 150] on div "метели," at bounding box center [287, 152] width 87 height 45
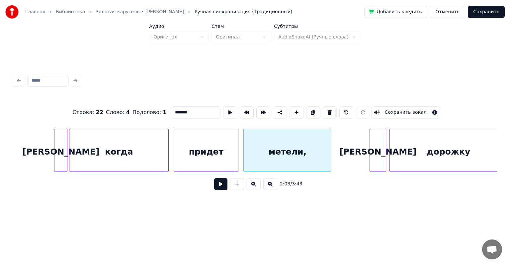
click at [174, 109] on input "*******" at bounding box center [196, 113] width 50 height 12
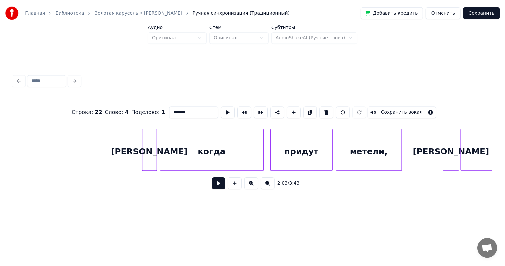
scroll to position [0, 12461]
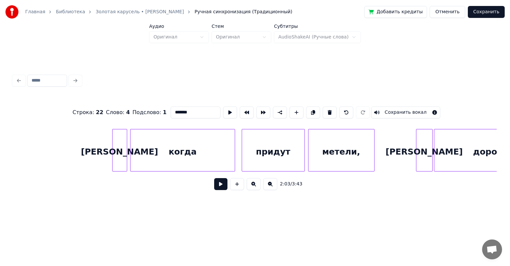
click at [281, 153] on div "придут" at bounding box center [273, 152] width 62 height 45
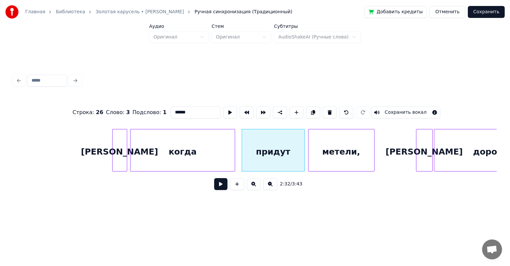
click at [171, 112] on input "******" at bounding box center [196, 113] width 50 height 12
click at [326, 149] on div "метели," at bounding box center [342, 152] width 66 height 45
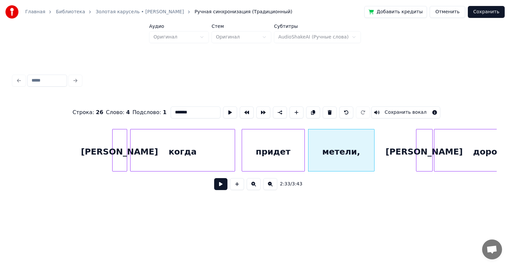
click at [172, 111] on input "*******" at bounding box center [196, 113] width 50 height 12
click at [173, 109] on input "*******" at bounding box center [196, 113] width 50 height 12
type input "*******"
click at [483, 13] on button "Сохранить" at bounding box center [486, 12] width 37 height 12
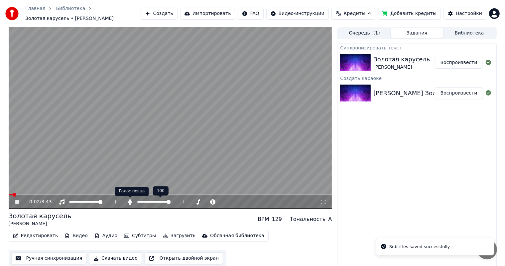
click at [127, 201] on icon at bounding box center [130, 202] width 7 height 5
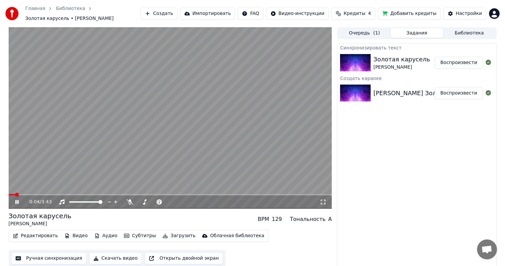
click at [164, 235] on button "Загрузить" at bounding box center [179, 236] width 38 height 9
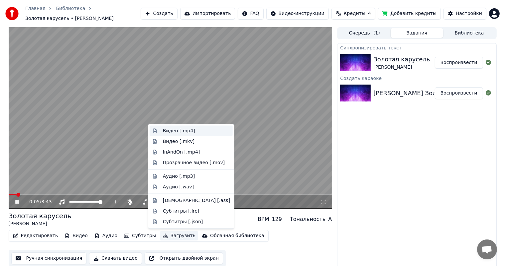
click at [184, 131] on div "Видео [.mp4]" at bounding box center [179, 131] width 32 height 7
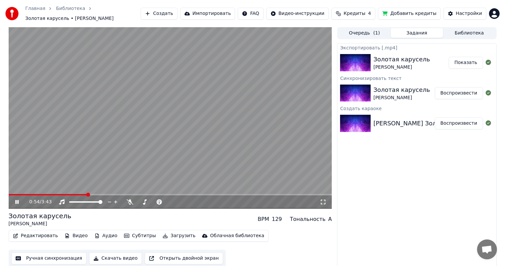
click at [478, 62] on button "Показать" at bounding box center [465, 63] width 34 height 12
